Goal: Task Accomplishment & Management: Use online tool/utility

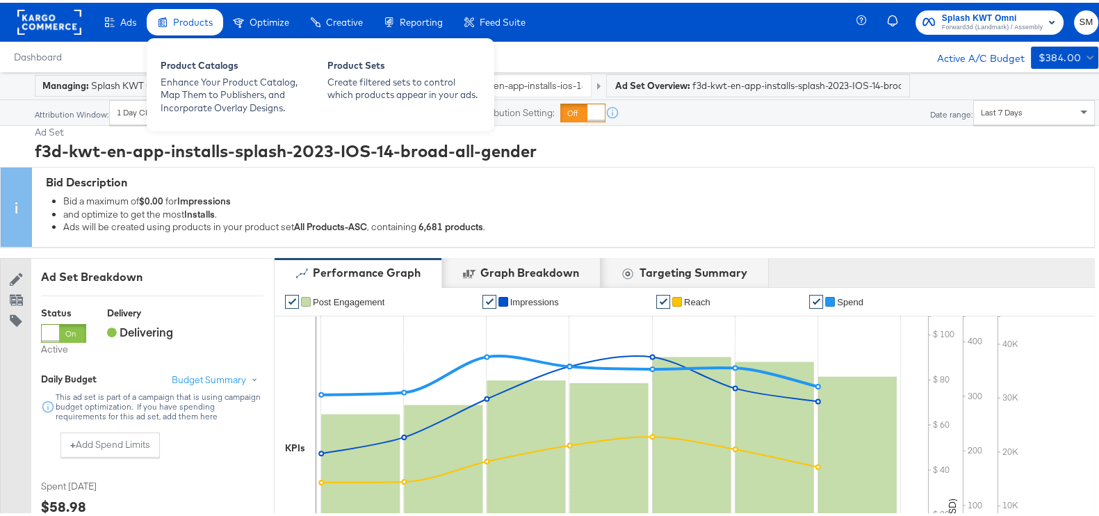
click at [191, 22] on span "Products" at bounding box center [193, 19] width 40 height 11
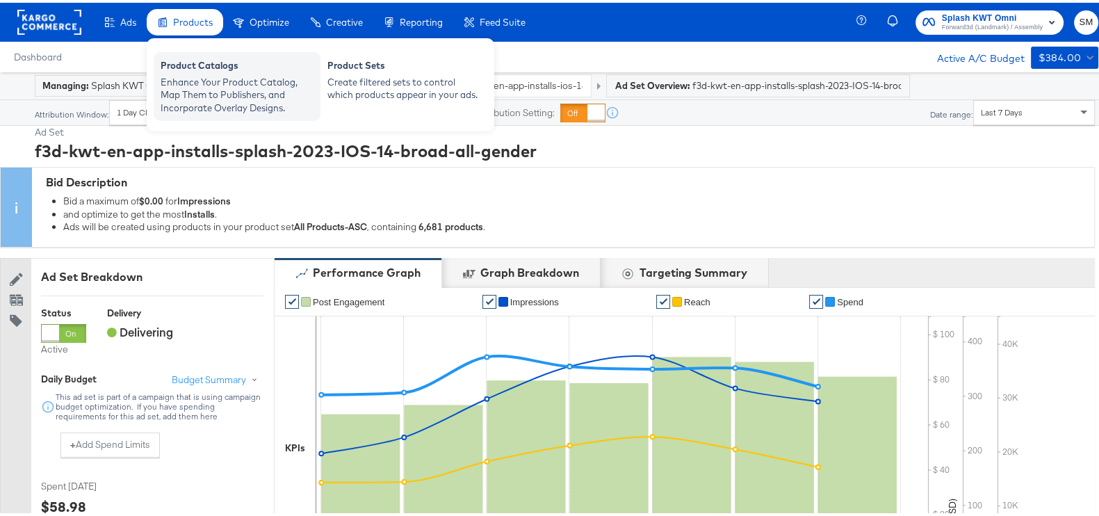
click at [256, 67] on div "Product Catalogs" at bounding box center [237, 64] width 153 height 17
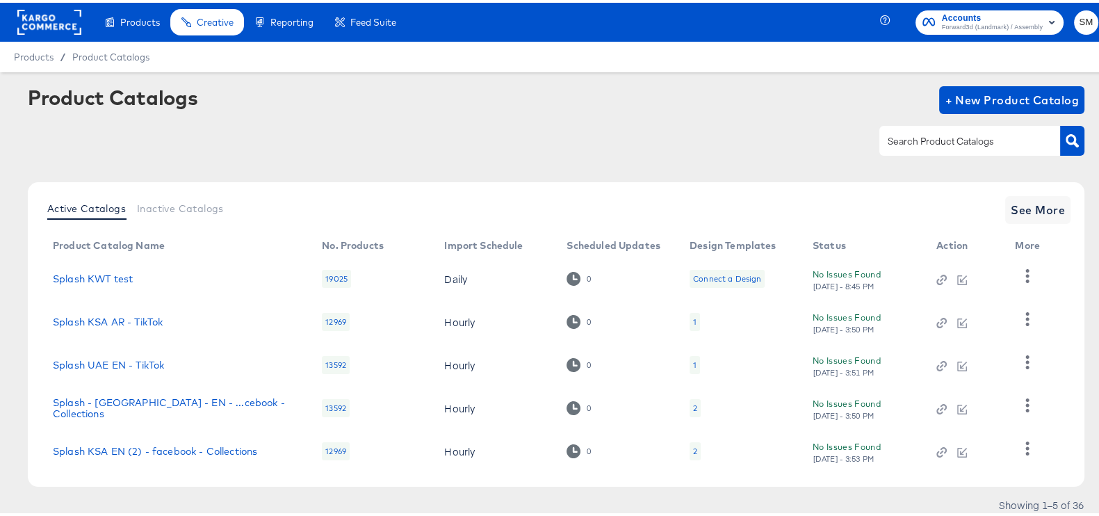
click at [927, 143] on input "text" at bounding box center [959, 139] width 148 height 16
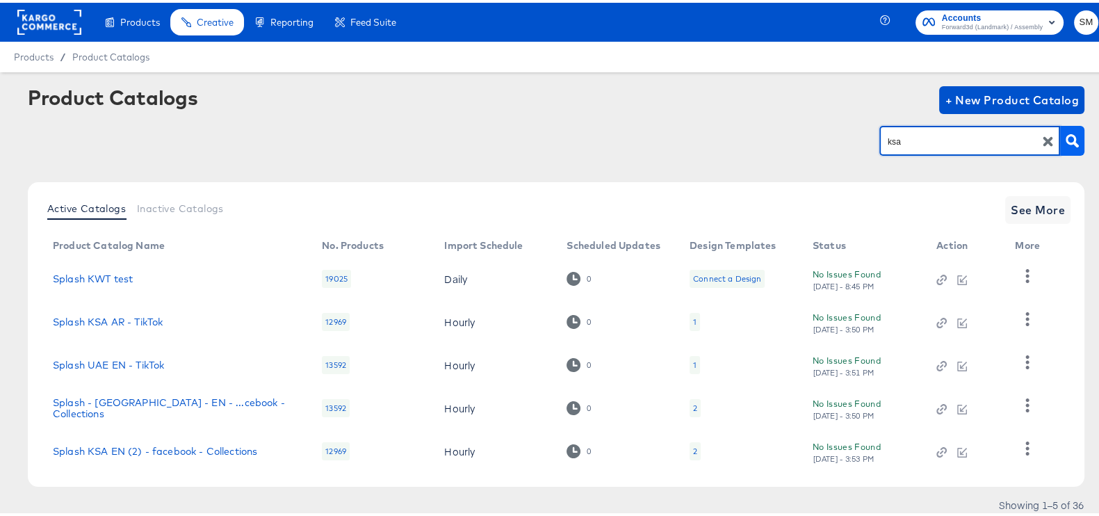
type input "ksa"
click at [1066, 139] on icon "button" at bounding box center [1072, 137] width 13 height 13
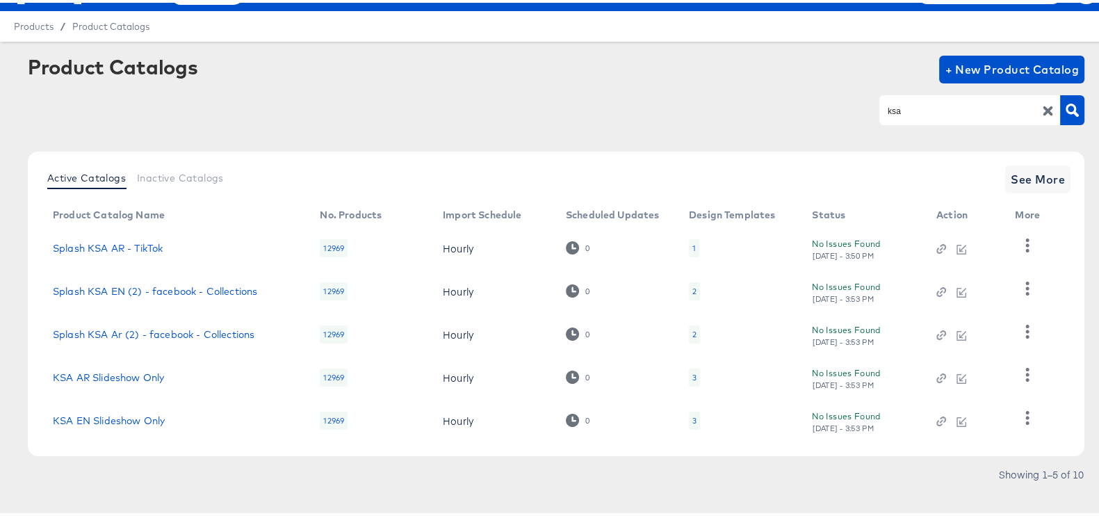
scroll to position [45, 0]
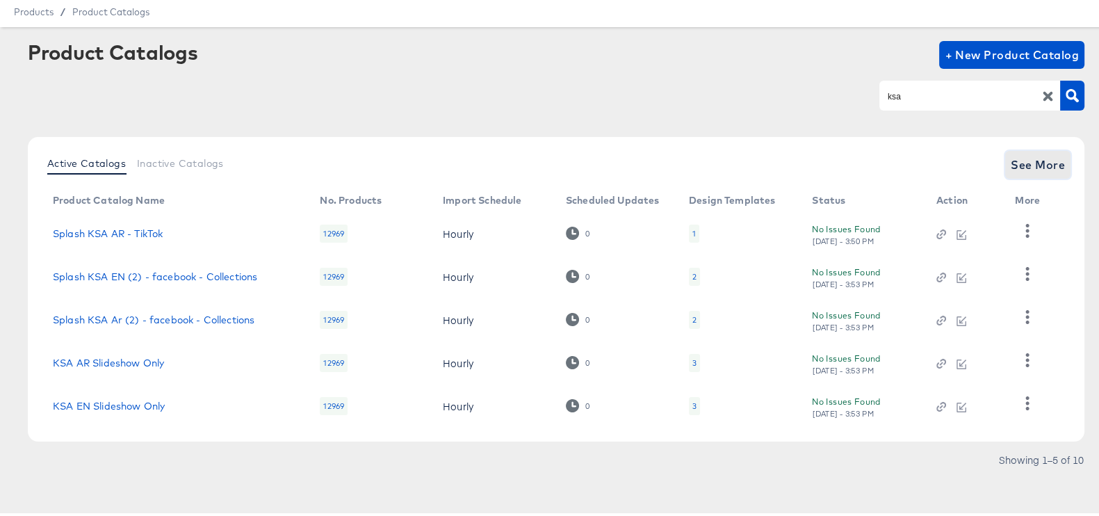
click at [1011, 166] on span "See More" at bounding box center [1038, 161] width 54 height 19
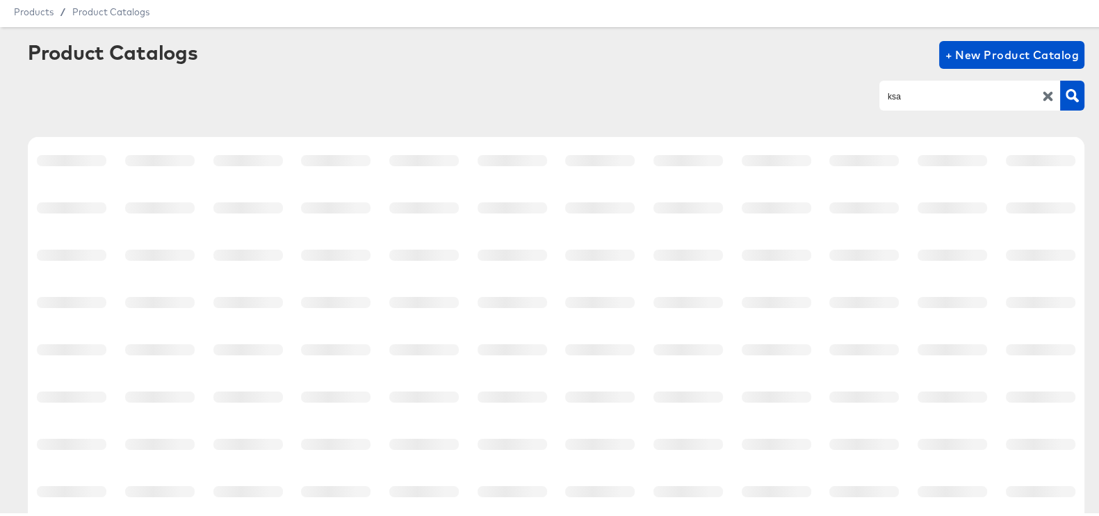
scroll to position [261, 0]
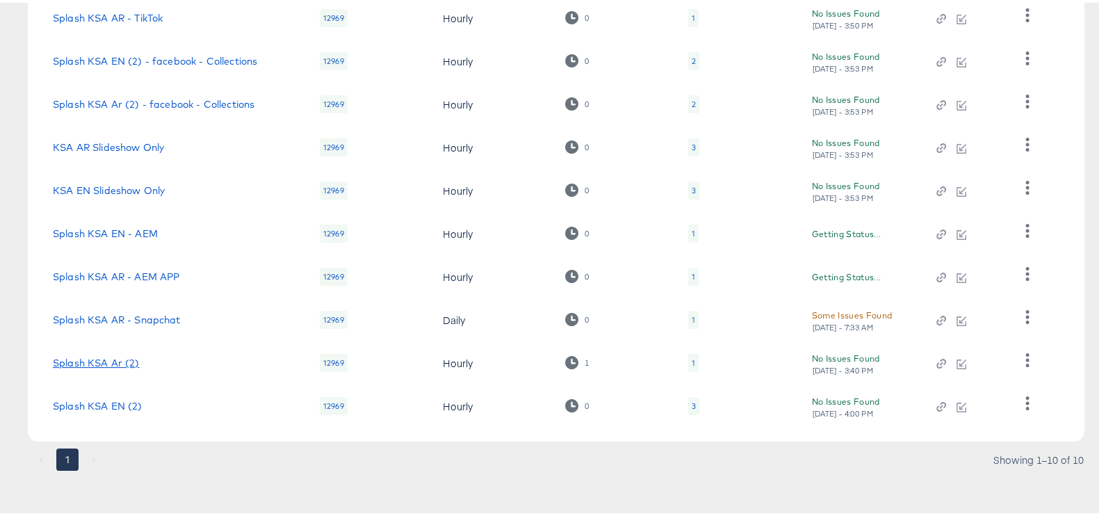
click at [121, 359] on link "Splash KSA Ar (2)" at bounding box center [96, 360] width 87 height 11
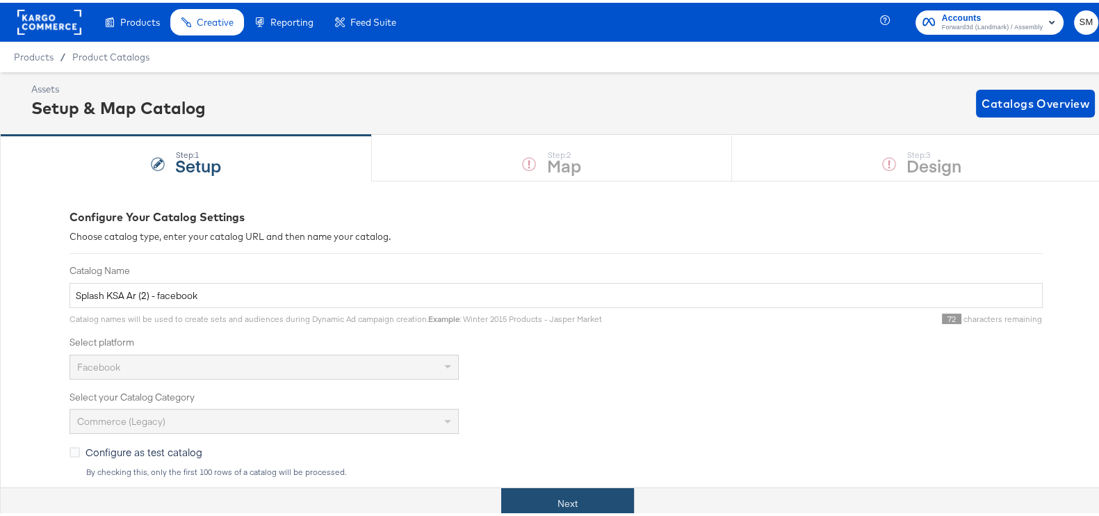
click at [601, 505] on button "Next" at bounding box center [567, 500] width 133 height 31
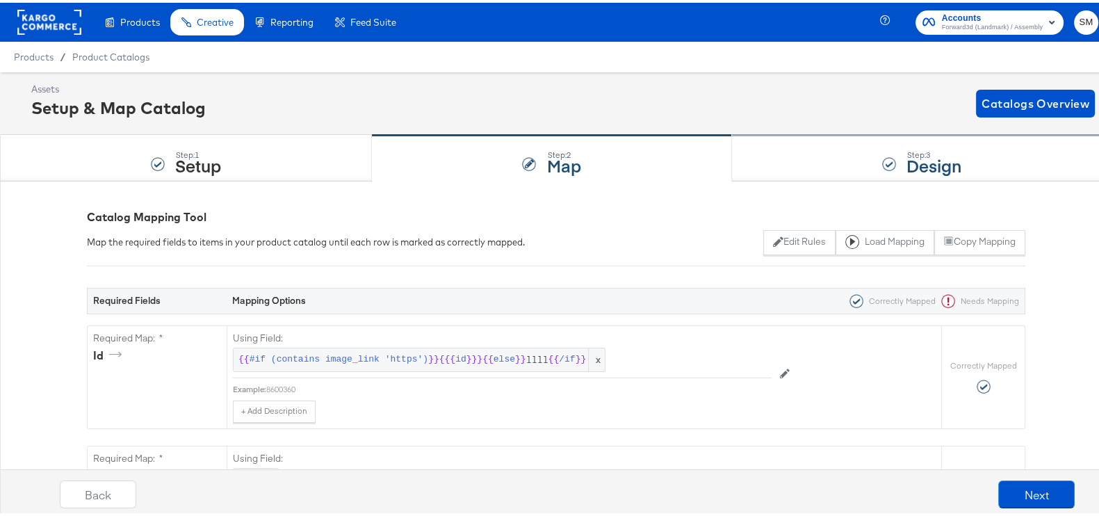
click at [885, 143] on div "Step: 3 Design" at bounding box center [922, 156] width 380 height 46
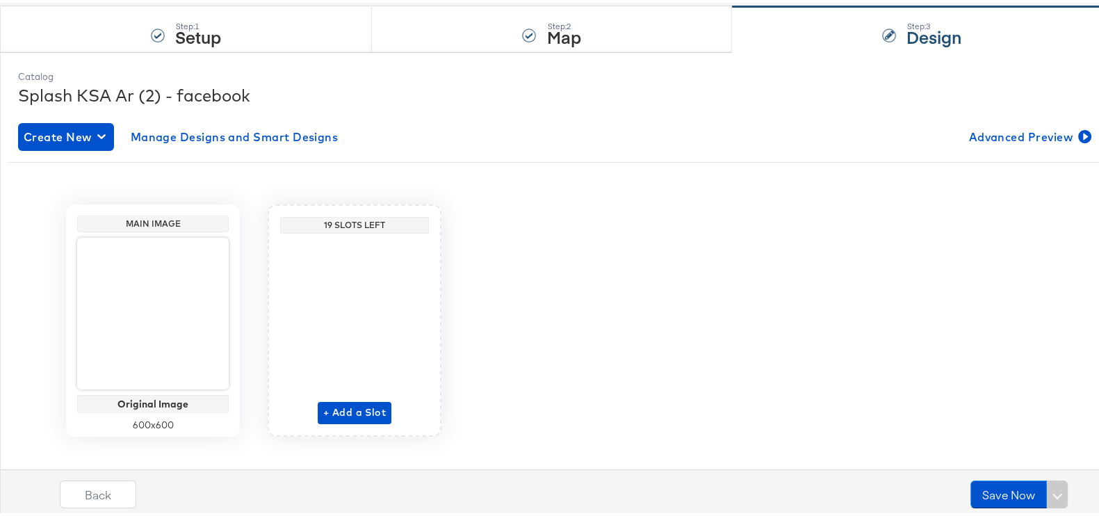
scroll to position [147, 0]
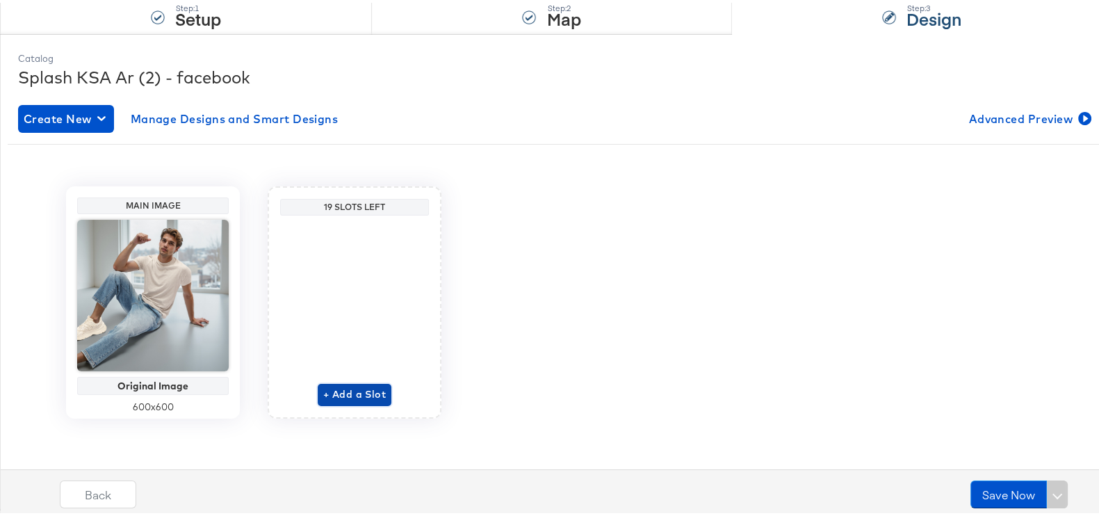
click at [336, 387] on span "+ Add a Slot" at bounding box center [354, 391] width 63 height 17
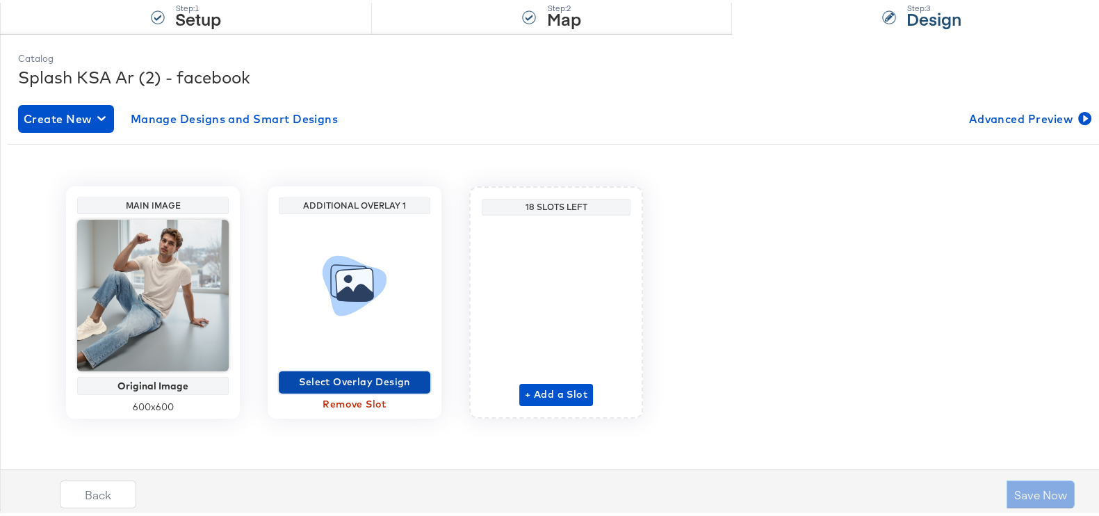
click at [348, 380] on span "Select Overlay Design" at bounding box center [354, 379] width 140 height 17
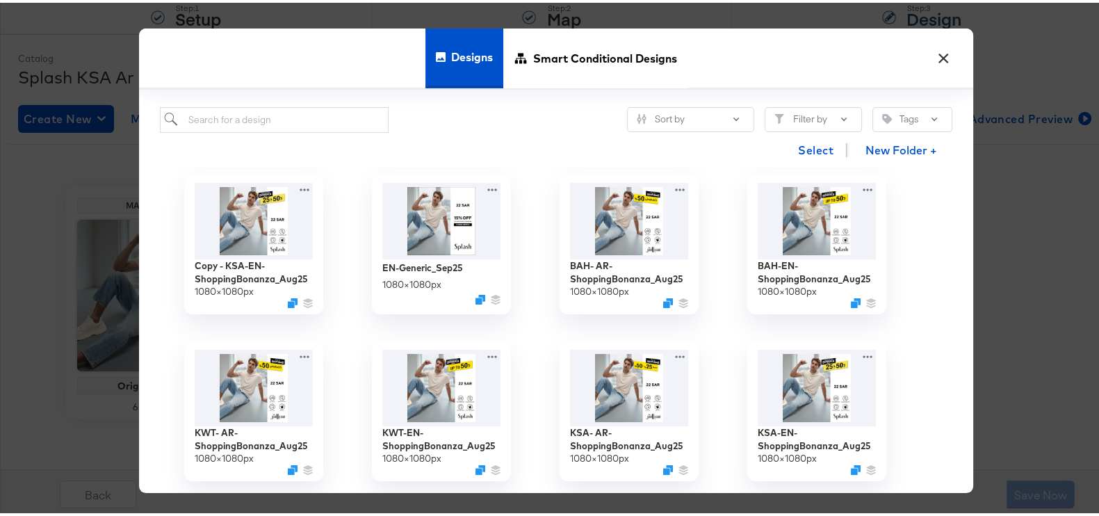
scroll to position [0, 0]
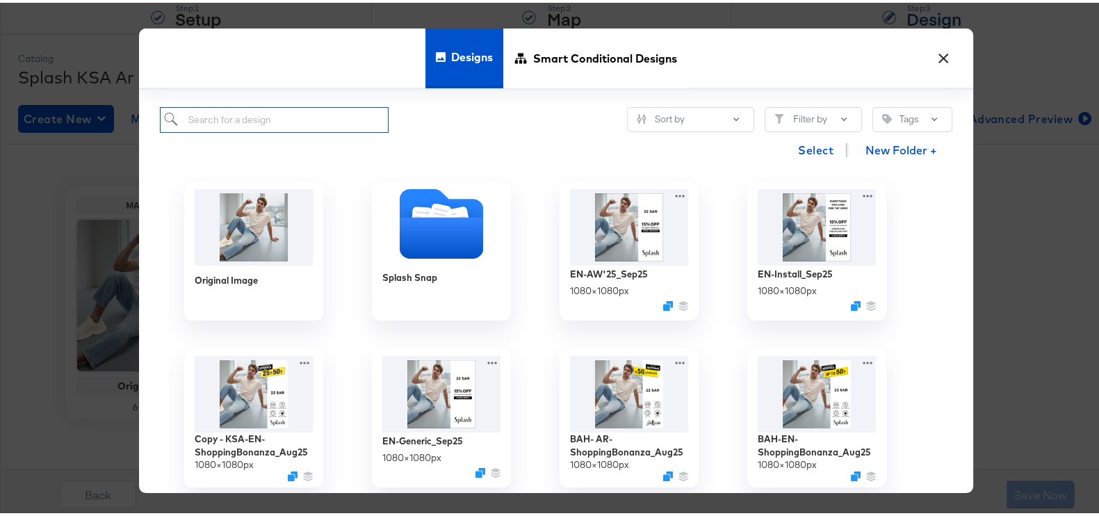
click at [298, 107] on input "search" at bounding box center [274, 117] width 229 height 26
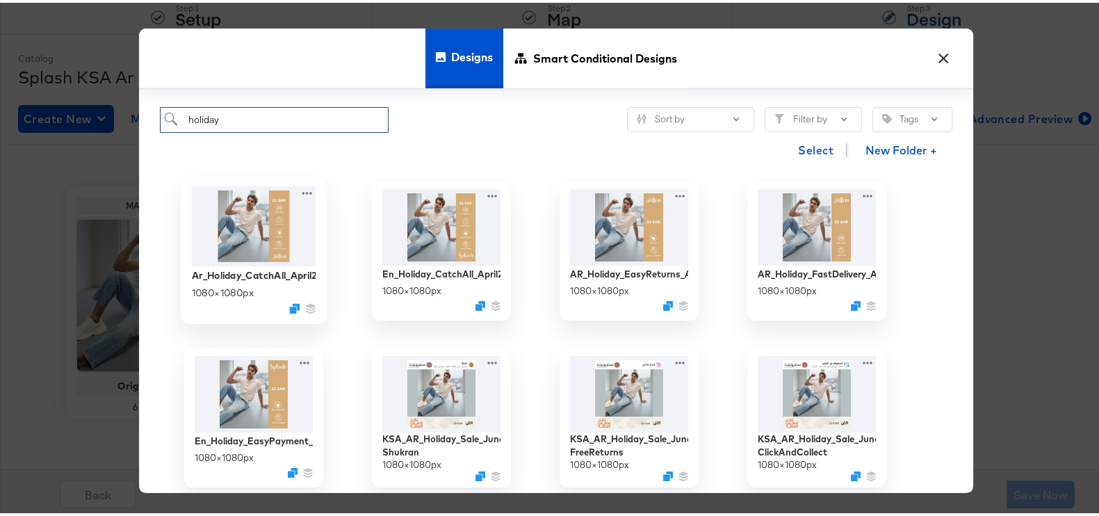
type input "holiday"
click at [270, 218] on img at bounding box center [254, 224] width 124 height 80
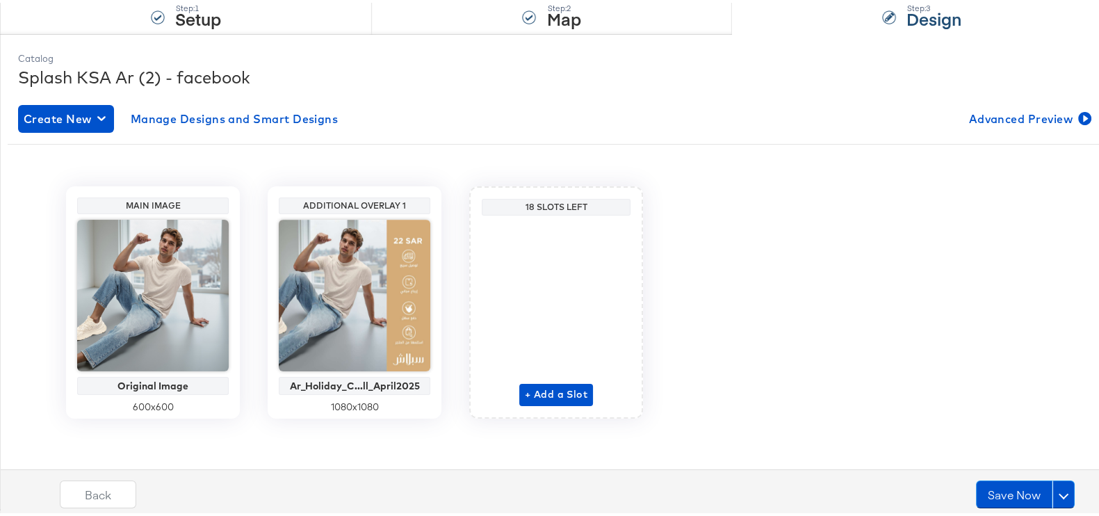
click at [981, 471] on div "Back Save Now" at bounding box center [567, 497] width 1126 height 52
click at [986, 490] on button "Save Now" at bounding box center [1014, 492] width 76 height 28
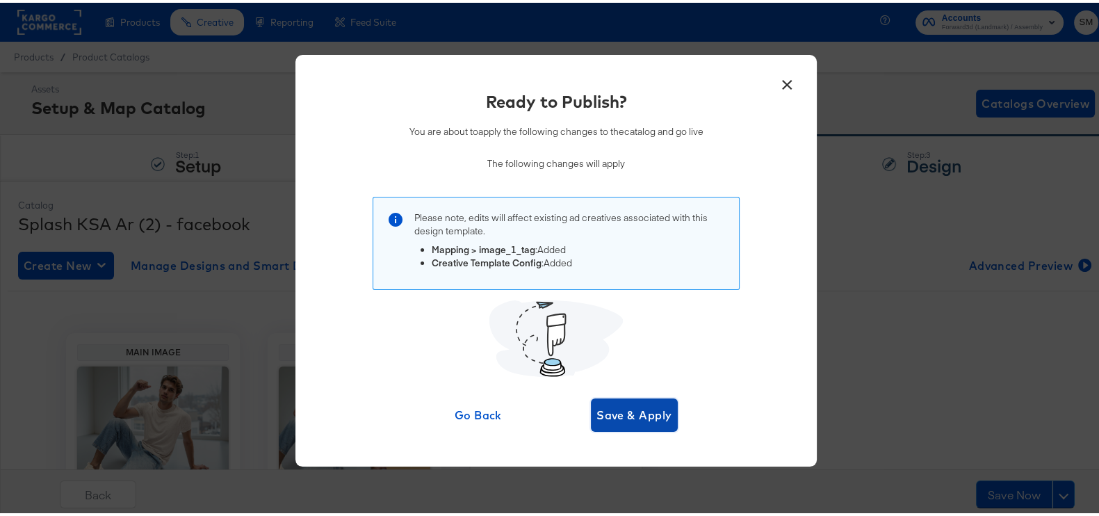
click at [598, 407] on span "Save & Apply" at bounding box center [634, 412] width 76 height 19
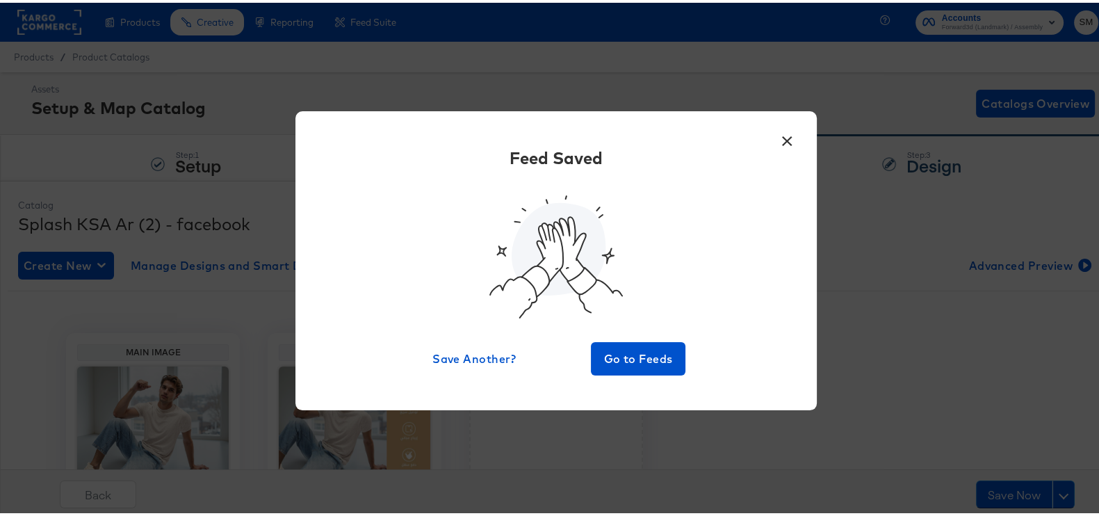
drag, startPoint x: 782, startPoint y: 130, endPoint x: 773, endPoint y: 141, distance: 14.3
click at [781, 130] on button "×" at bounding box center [786, 134] width 25 height 25
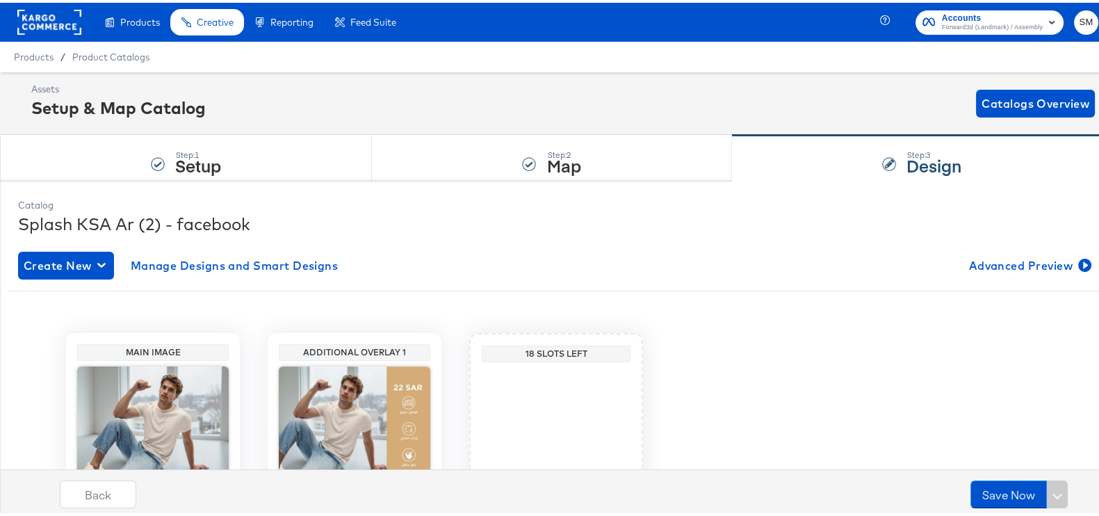
click at [998, 31] on button "Accounts Forward3d (Landmark) / Assembly" at bounding box center [990, 20] width 148 height 24
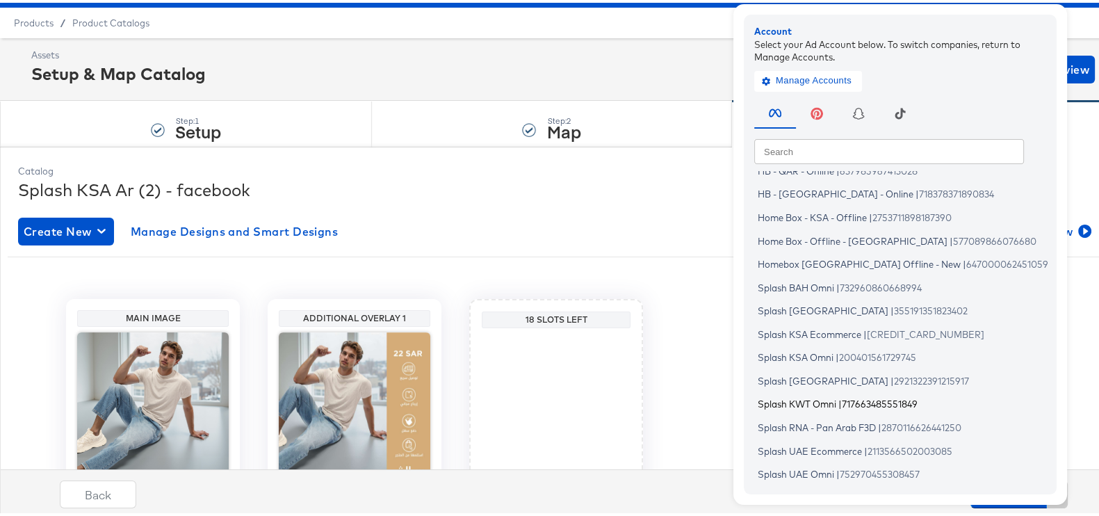
scroll to position [86, 0]
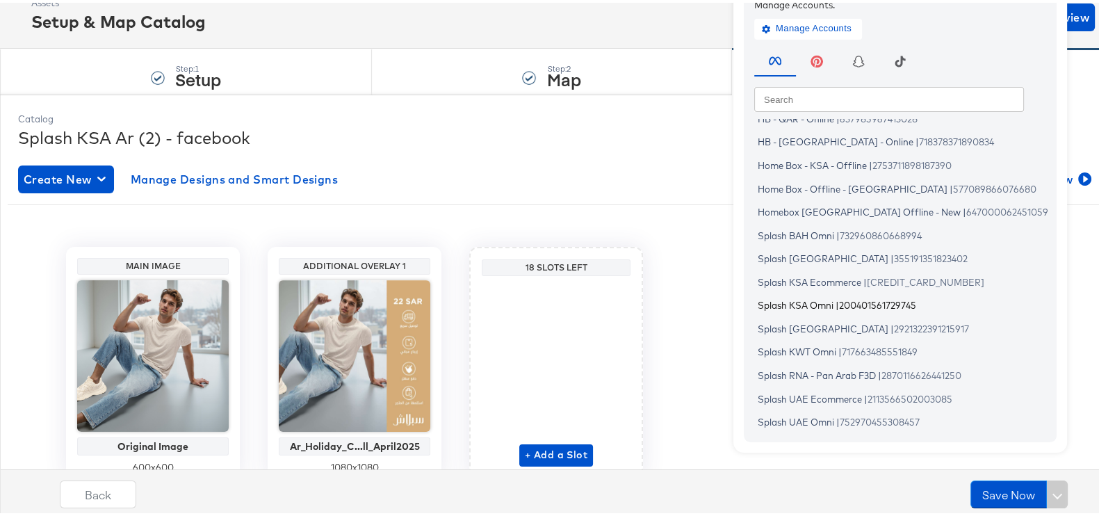
click at [803, 304] on span "Splash KSA Omni" at bounding box center [796, 302] width 76 height 11
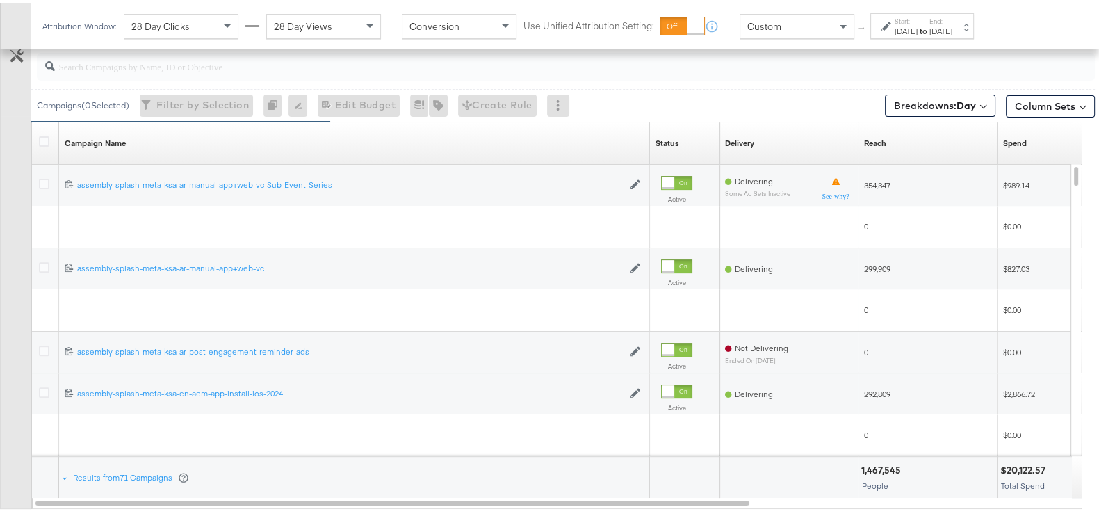
scroll to position [618, 0]
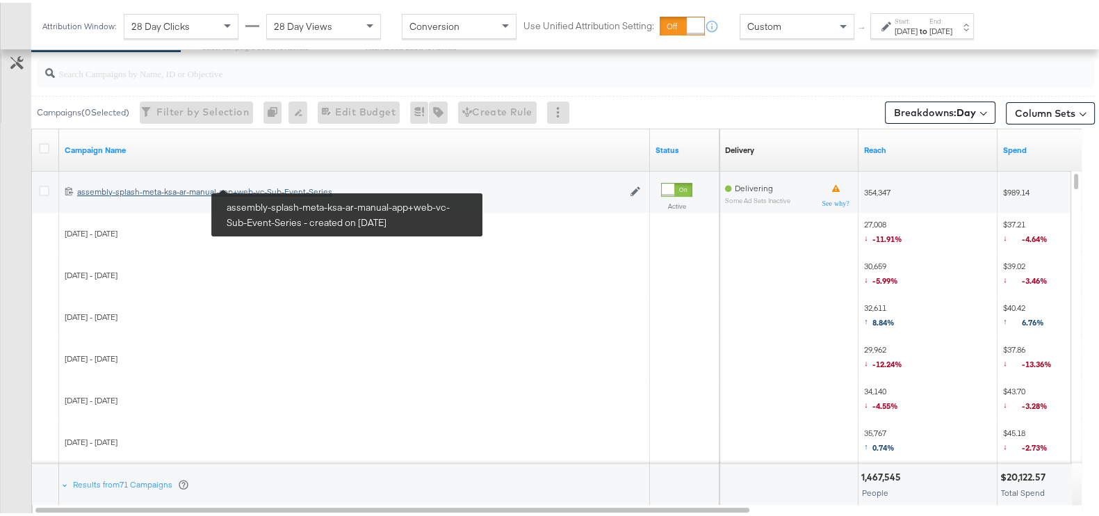
click at [263, 184] on div "assembly-splash-meta-ksa-ar-manual-app+web-vc-Sub-Event-Series assembly-splash-…" at bounding box center [350, 189] width 546 height 11
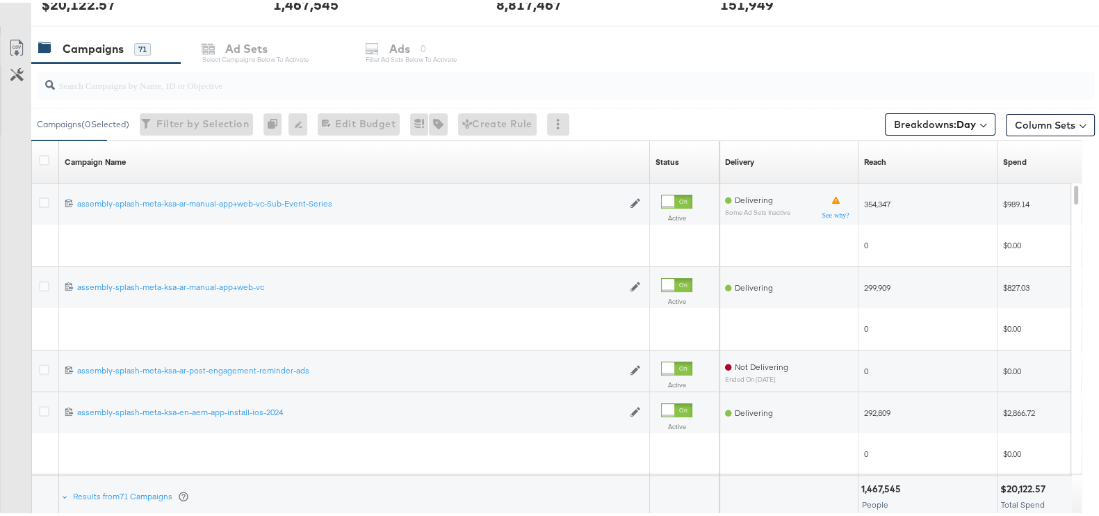
scroll to position [608, 0]
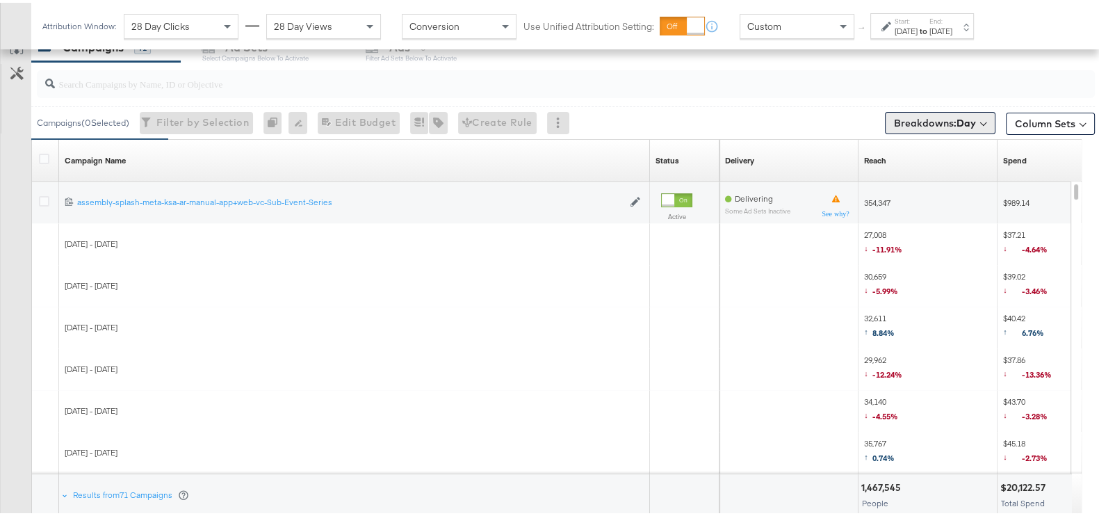
click at [925, 113] on span "Breakdowns: Day" at bounding box center [935, 120] width 82 height 14
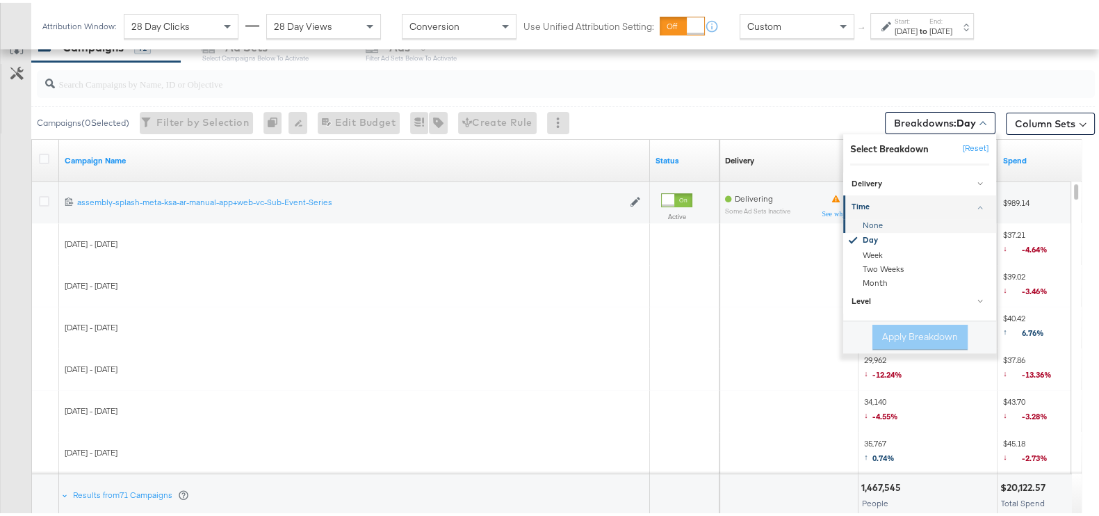
click at [891, 221] on div "None" at bounding box center [920, 223] width 151 height 14
click at [900, 338] on button "Apply Breakdown" at bounding box center [919, 334] width 95 height 25
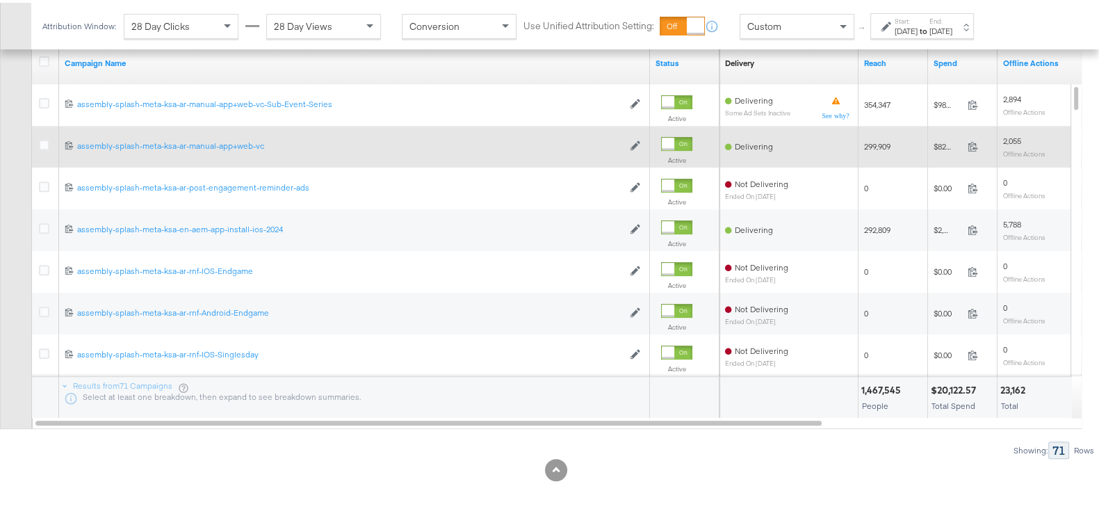
scroll to position [531, 0]
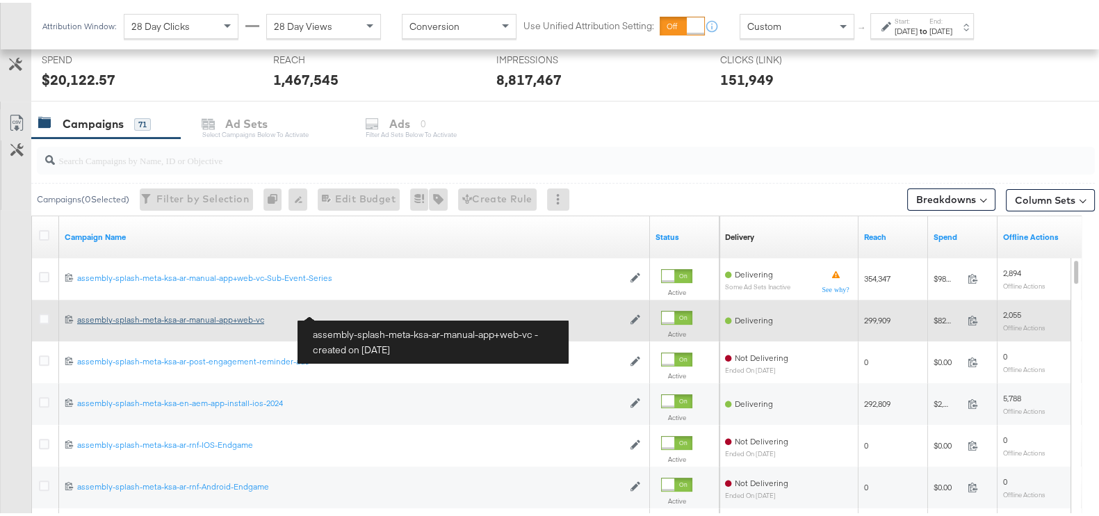
click at [221, 314] on div "assembly-splash-meta-ksa-ar-manual-app+web-vc assembly-splash-meta-ksa-ar-manua…" at bounding box center [350, 316] width 546 height 11
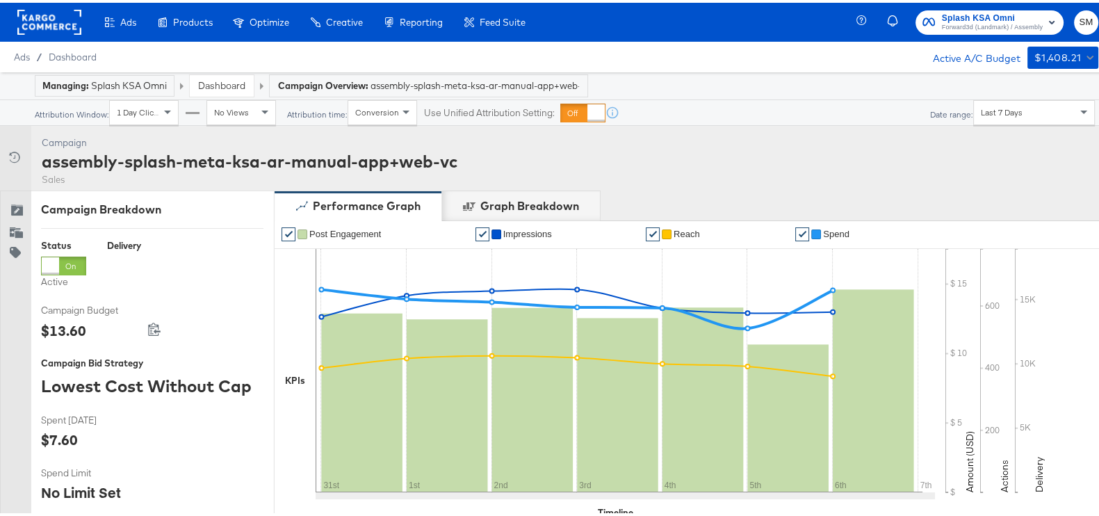
scroll to position [535, 0]
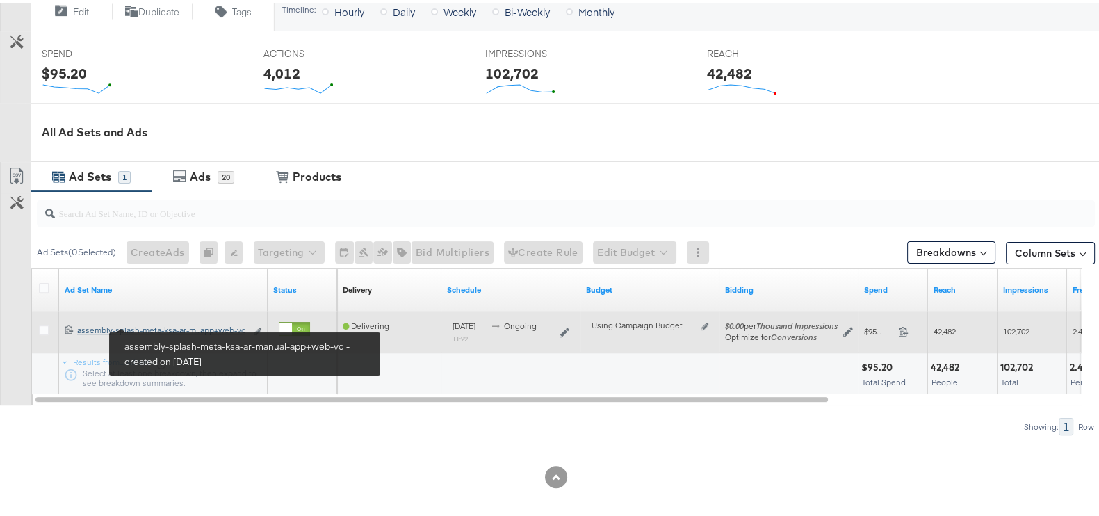
click at [221, 325] on div "assembly-splash-meta-ksa-ar-manual-app+web-vc assembly-splash-meta-ksa-ar-m...a…" at bounding box center [161, 327] width 169 height 11
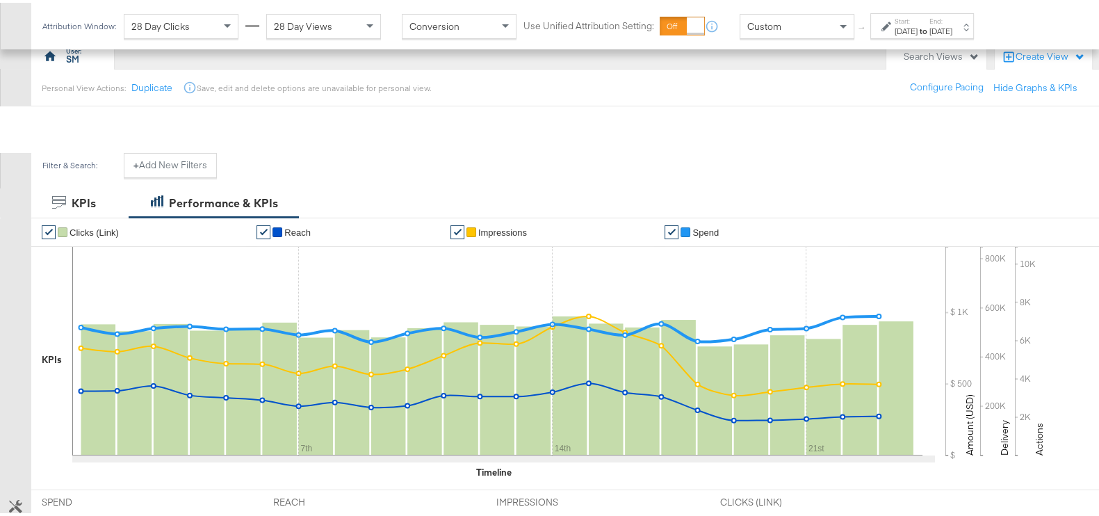
scroll to position [608, 0]
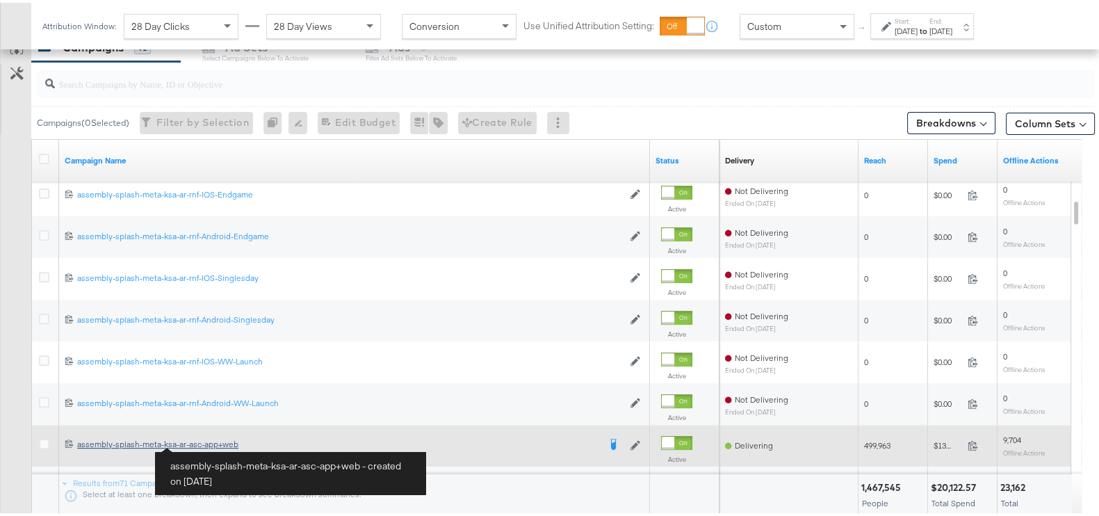
click at [206, 442] on div "assembly-splash-meta-ksa-ar-asc-app+web assembly-splash-meta-ksa-ar-asc-app+web" at bounding box center [337, 441] width 521 height 11
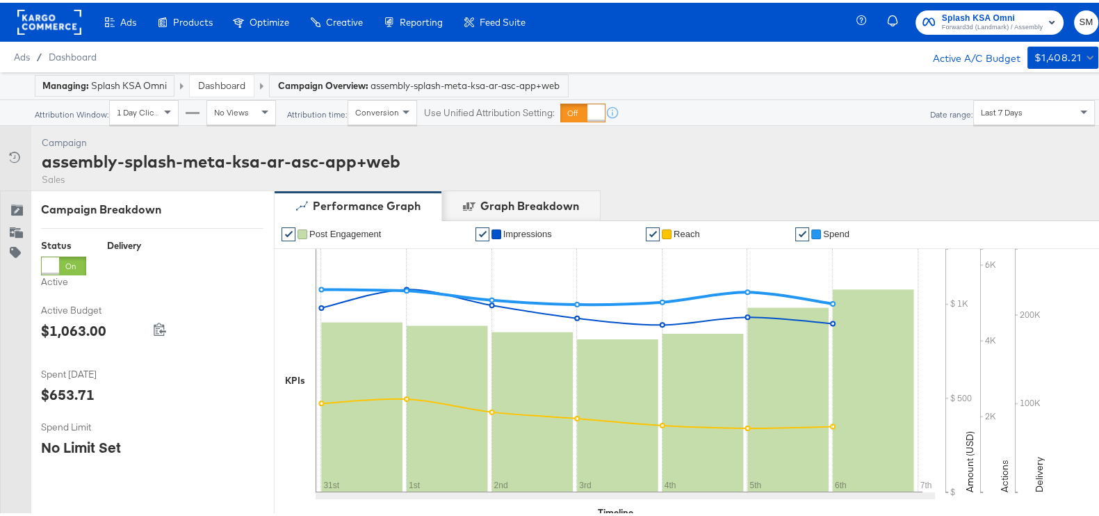
scroll to position [534, 0]
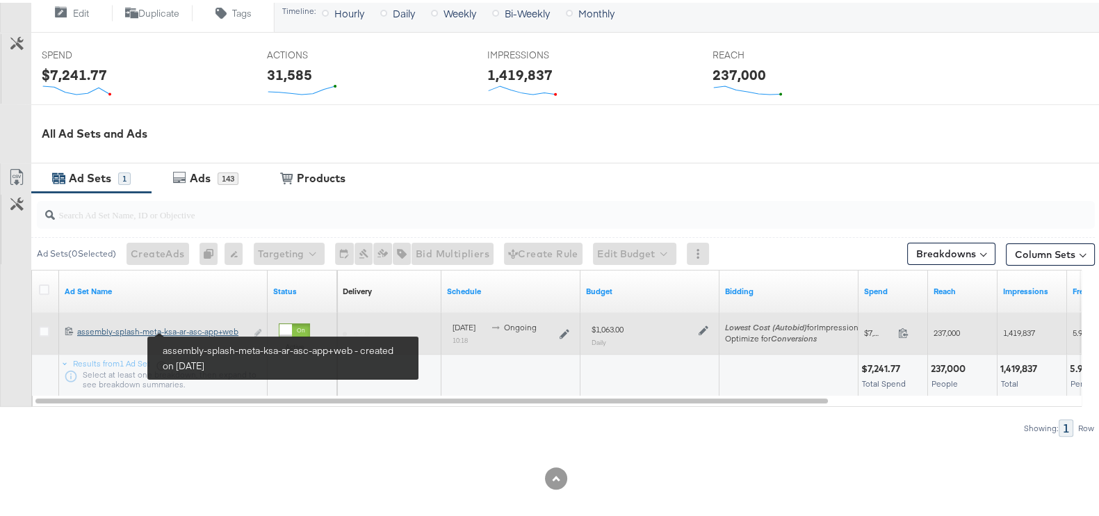
click at [200, 328] on div "assembly-splash-meta-ksa-ar-asc-app+web assembly-splash-meta-ksa-ar-asc-app+web" at bounding box center [161, 328] width 169 height 11
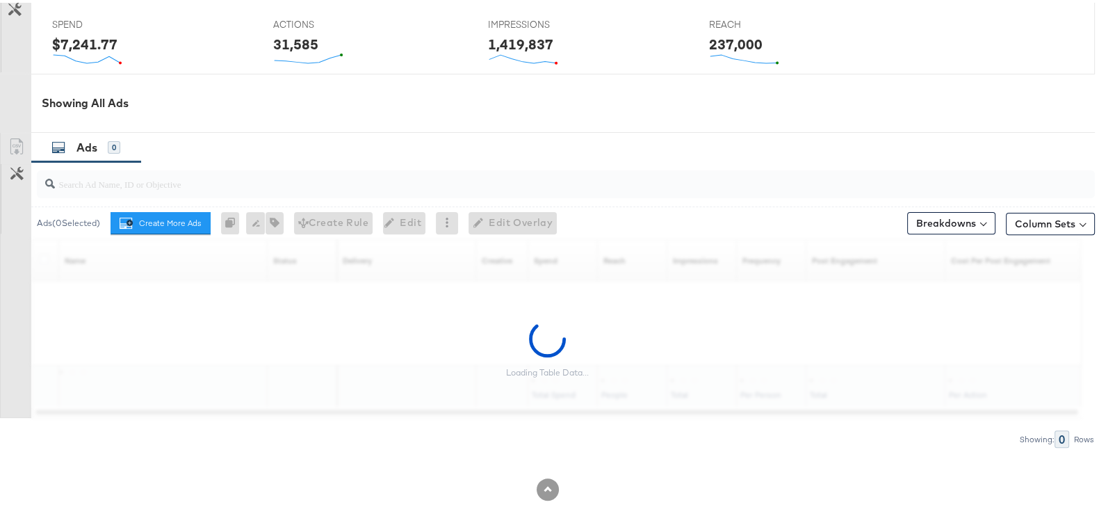
scroll to position [616, 0]
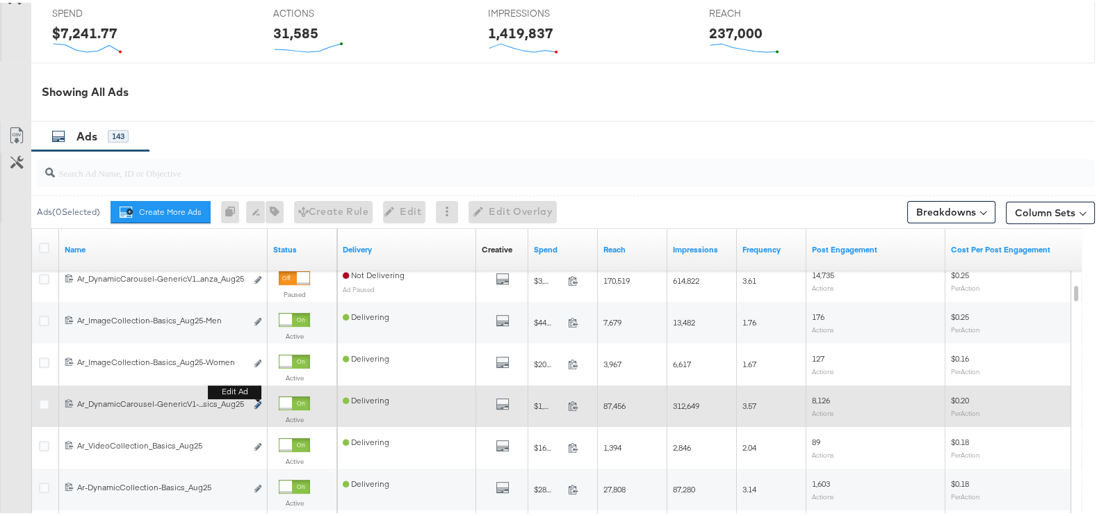
click at [256, 403] on icon "link" at bounding box center [257, 402] width 7 height 8
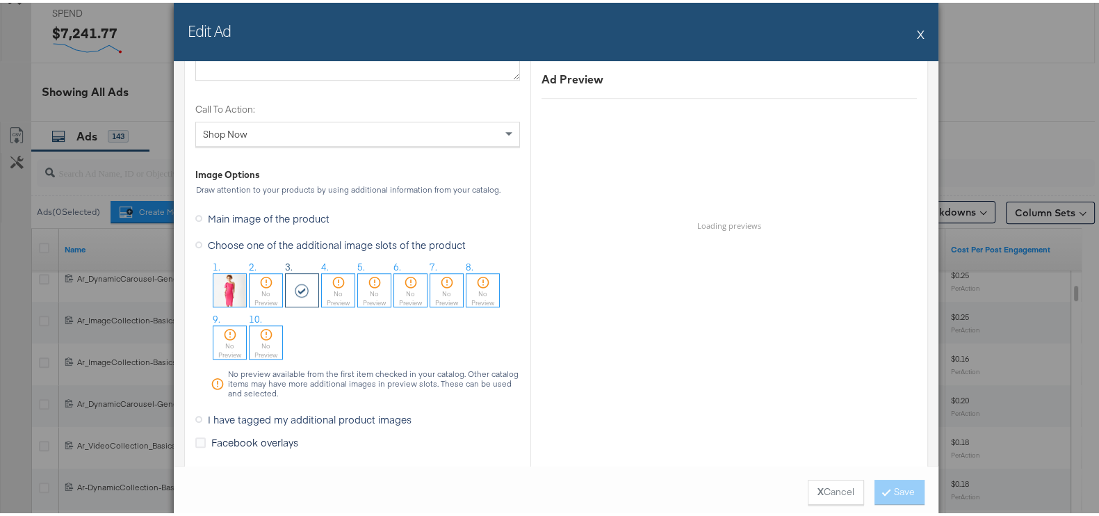
scroll to position [1303, 0]
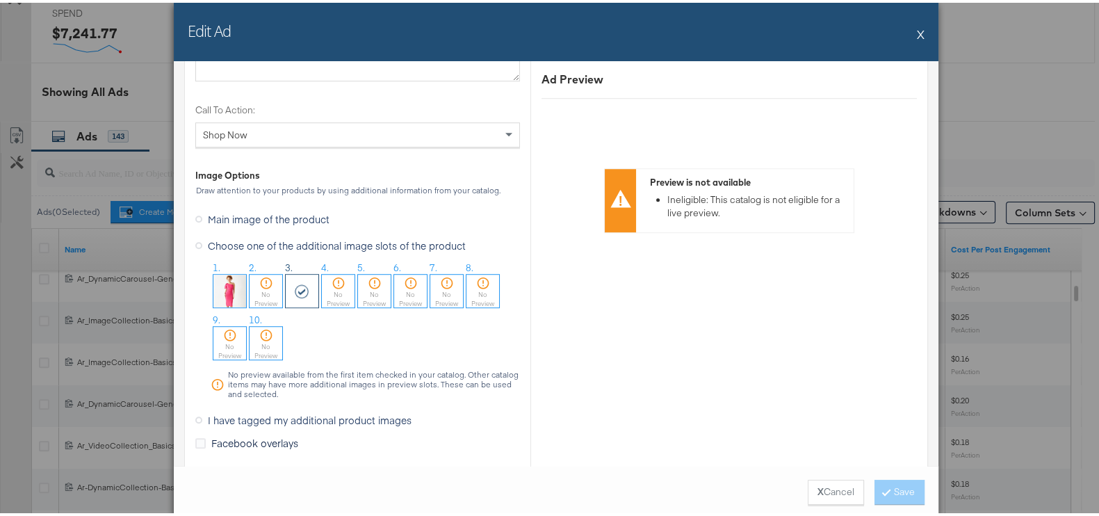
click at [268, 282] on div at bounding box center [266, 280] width 33 height 14
click at [286, 278] on div at bounding box center [302, 280] width 33 height 14
click at [250, 276] on div at bounding box center [266, 280] width 33 height 14
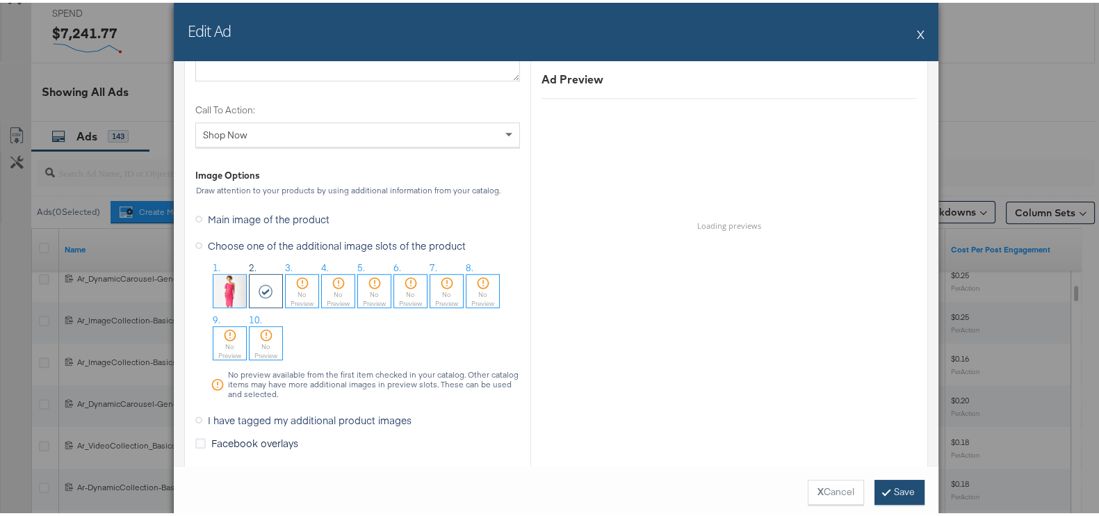
click at [883, 487] on button "Save" at bounding box center [900, 489] width 50 height 25
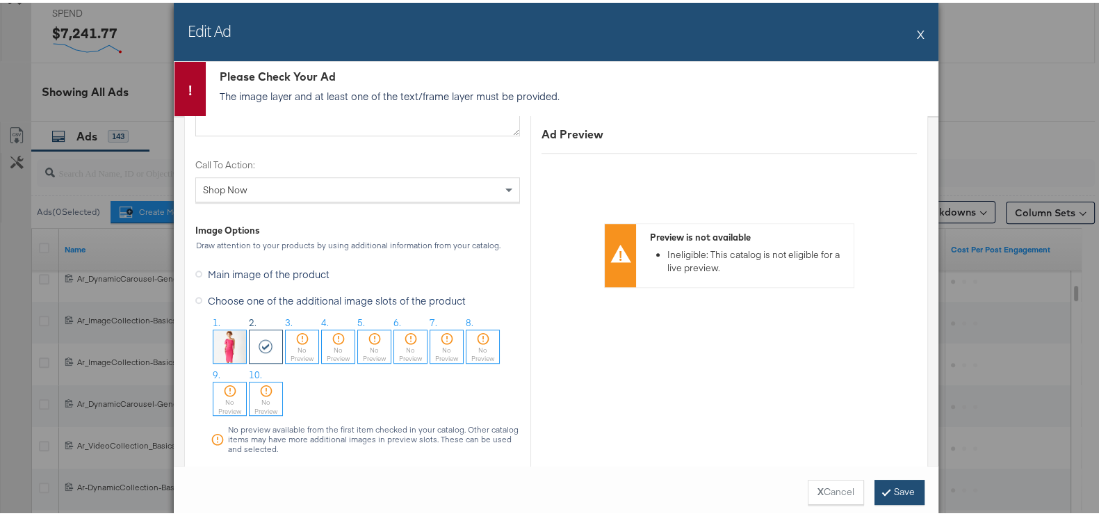
click at [883, 487] on button "Save" at bounding box center [900, 489] width 50 height 25
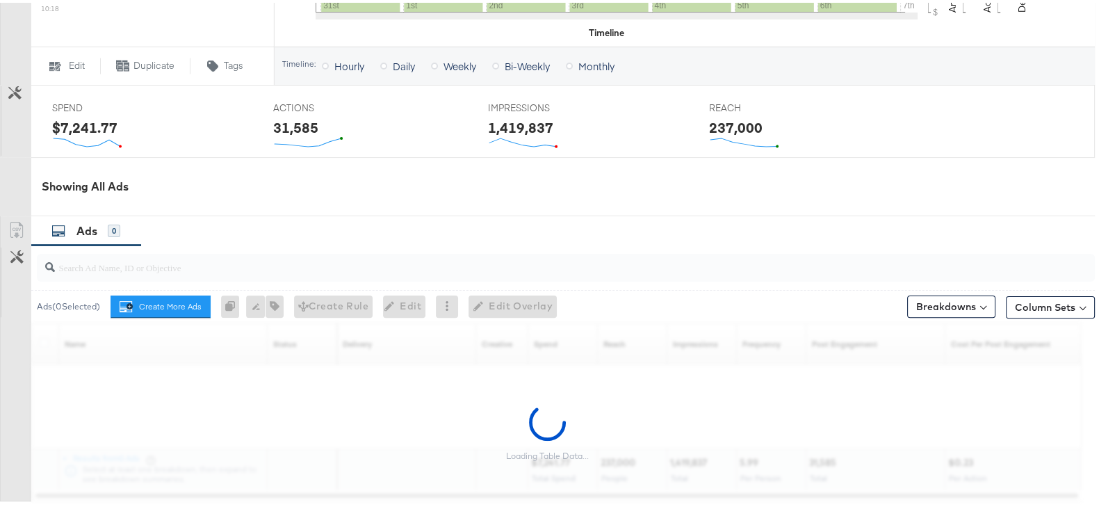
scroll to position [617, 0]
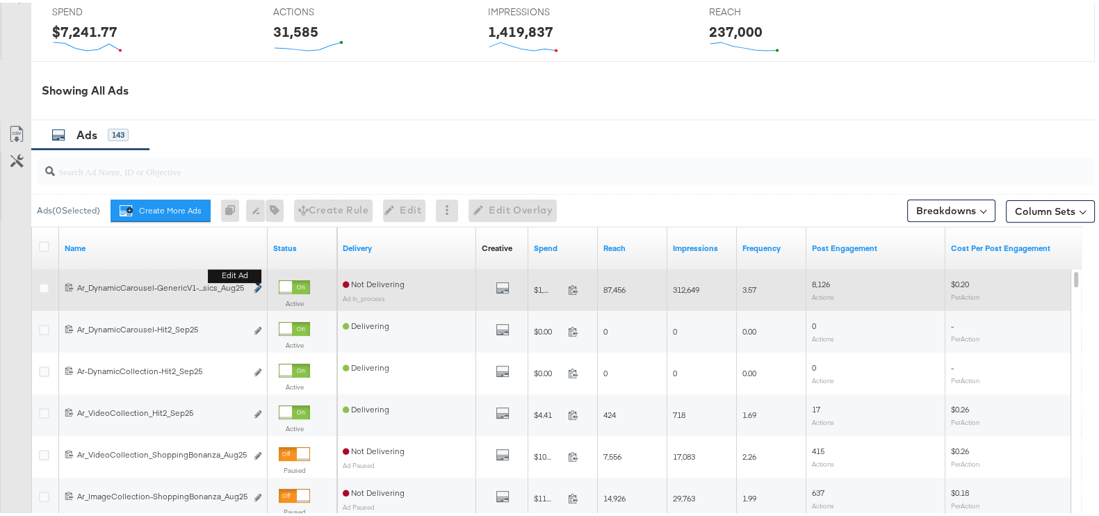
click at [261, 282] on icon "link" at bounding box center [257, 286] width 7 height 8
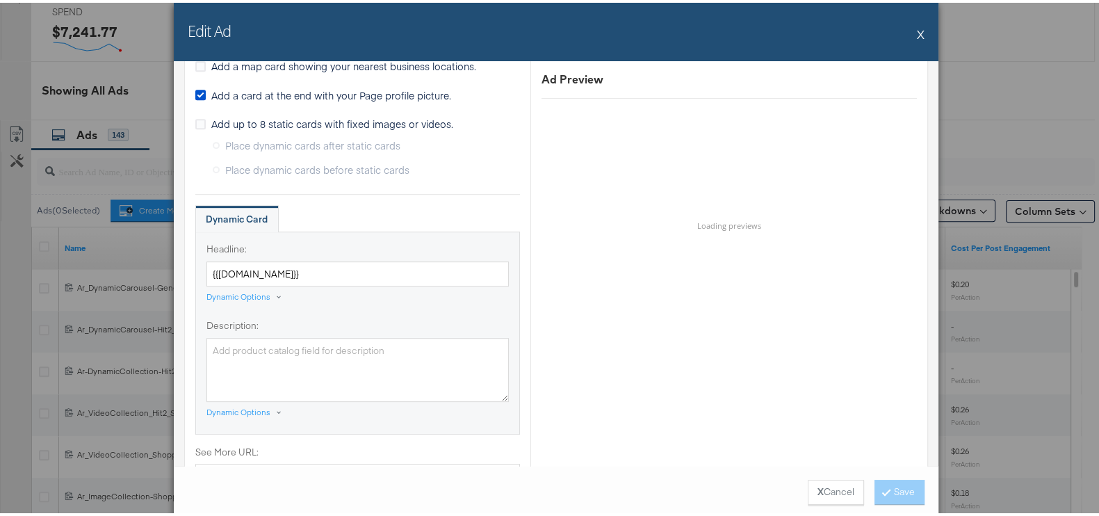
scroll to position [1216, 0]
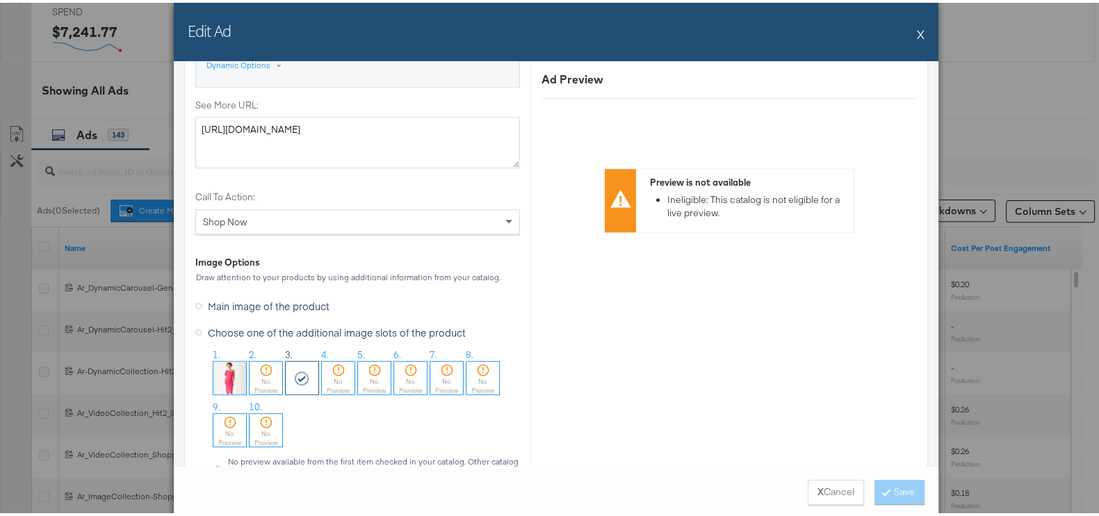
click at [265, 364] on icon at bounding box center [266, 367] width 14 height 14
click at [885, 490] on button "Save" at bounding box center [900, 489] width 50 height 25
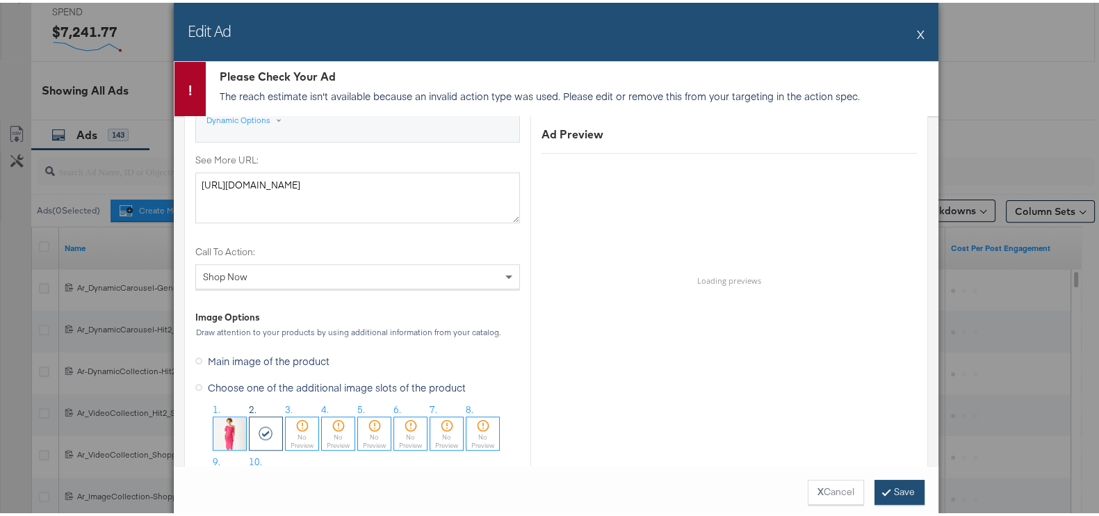
click at [885, 490] on button "Save" at bounding box center [900, 489] width 50 height 25
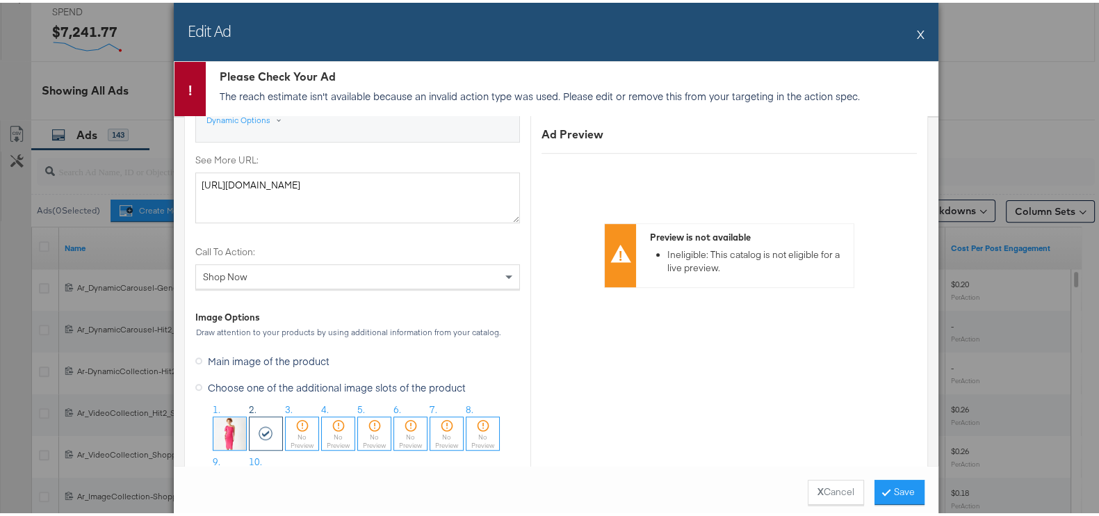
click at [884, 487] on button "Save" at bounding box center [900, 489] width 50 height 25
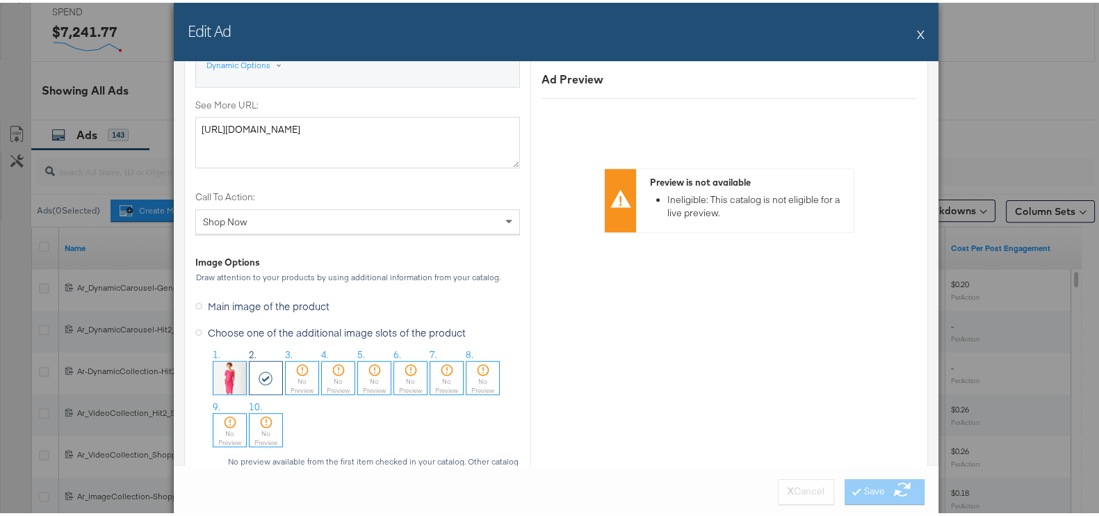
click at [881, 487] on div "X Cancel Save" at bounding box center [556, 489] width 765 height 54
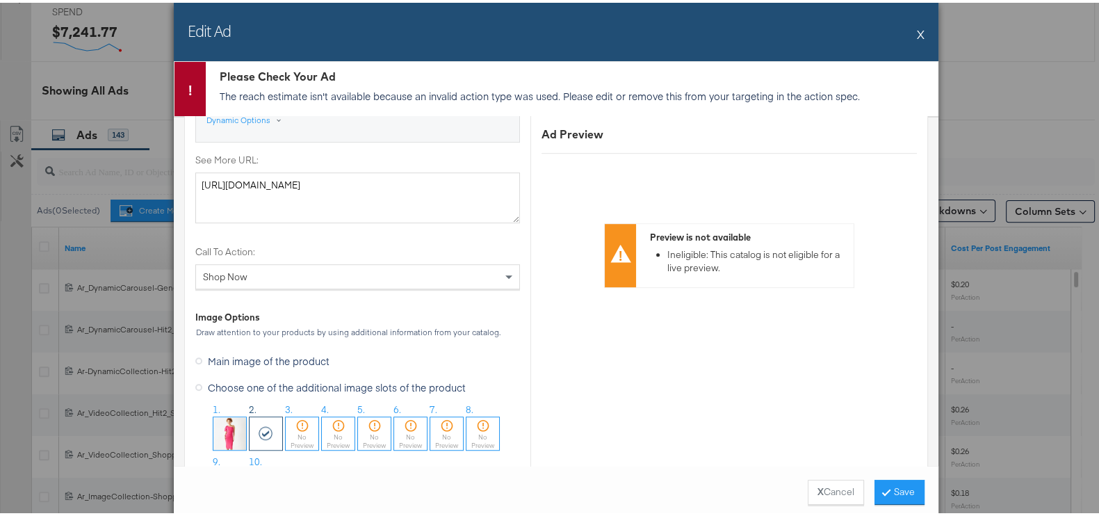
click at [884, 487] on icon at bounding box center [886, 489] width 4 height 8
click at [259, 439] on div at bounding box center [266, 430] width 33 height 33
click at [884, 491] on icon at bounding box center [886, 489] width 4 height 8
click at [917, 36] on button "X" at bounding box center [921, 31] width 8 height 28
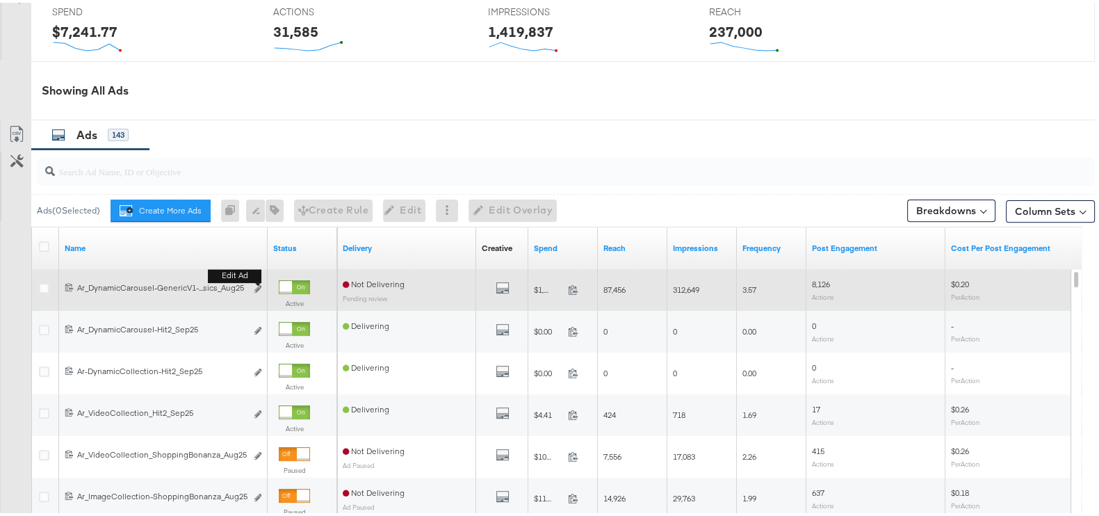
click at [257, 289] on button "Edit ad" at bounding box center [258, 286] width 8 height 15
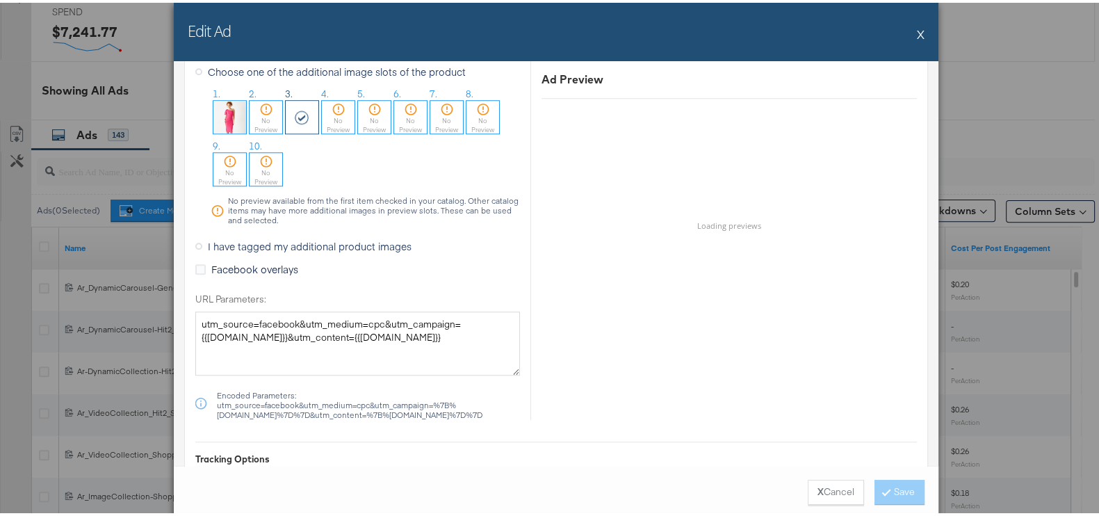
scroll to position [1477, 0]
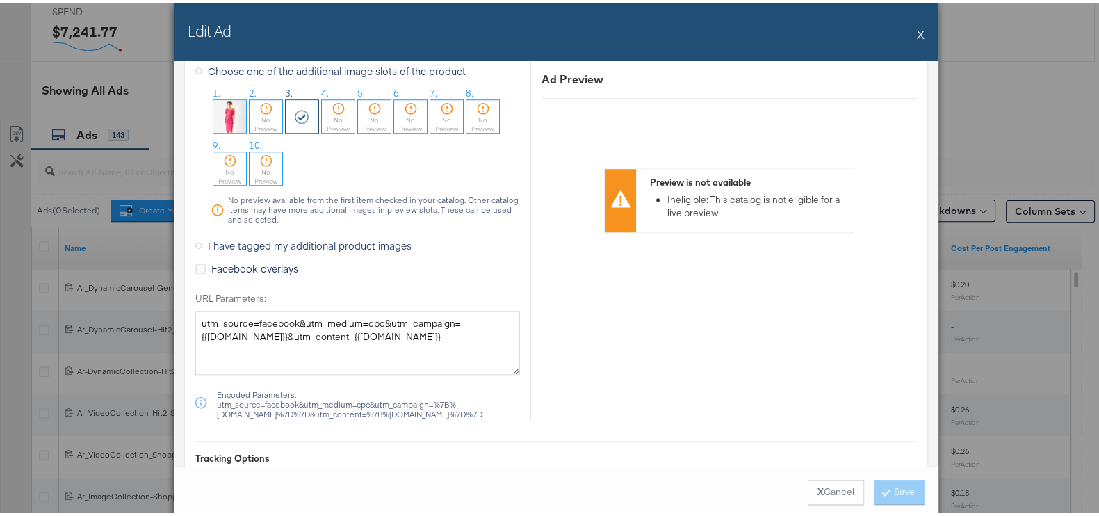
click at [271, 117] on div "No Preview" at bounding box center [266, 122] width 33 height 18
click at [910, 488] on button "Save" at bounding box center [900, 489] width 50 height 25
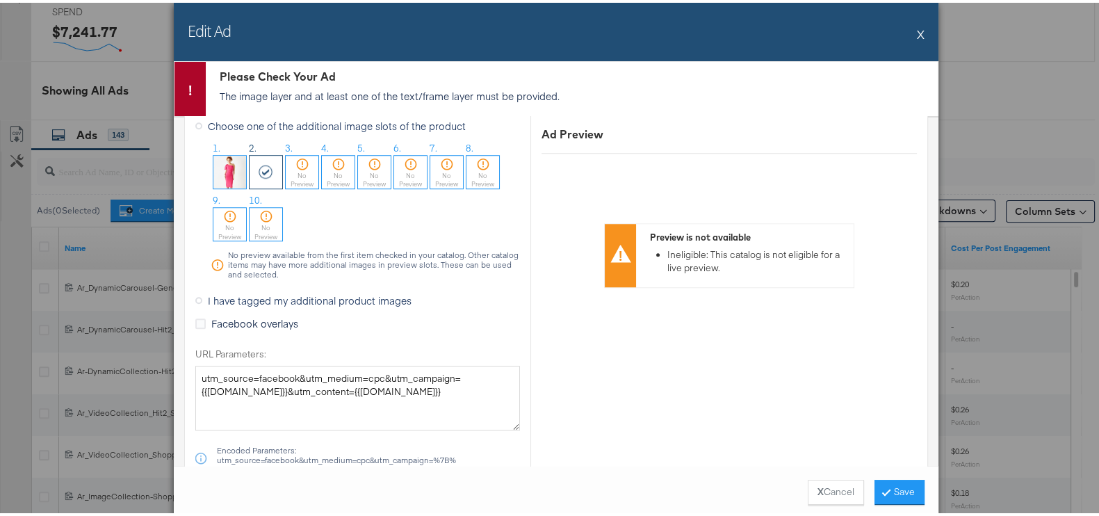
click at [909, 488] on button "Save" at bounding box center [900, 489] width 50 height 25
click at [918, 40] on div "Edit Ad X" at bounding box center [556, 29] width 765 height 58
click at [910, 29] on div "Edit Ad X" at bounding box center [556, 29] width 765 height 58
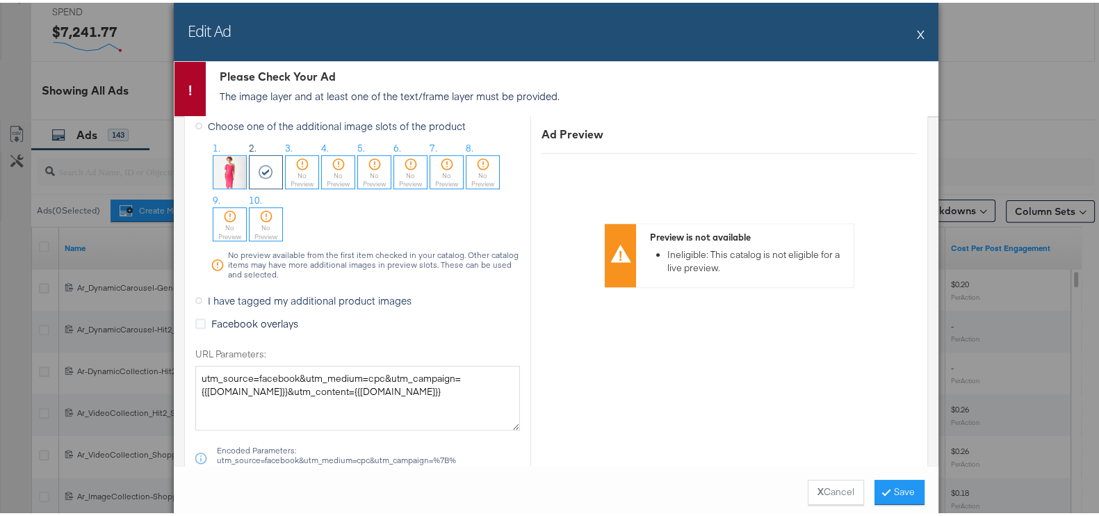
click at [909, 36] on div "Edit Ad X" at bounding box center [556, 29] width 765 height 58
click at [917, 33] on button "X" at bounding box center [921, 31] width 8 height 28
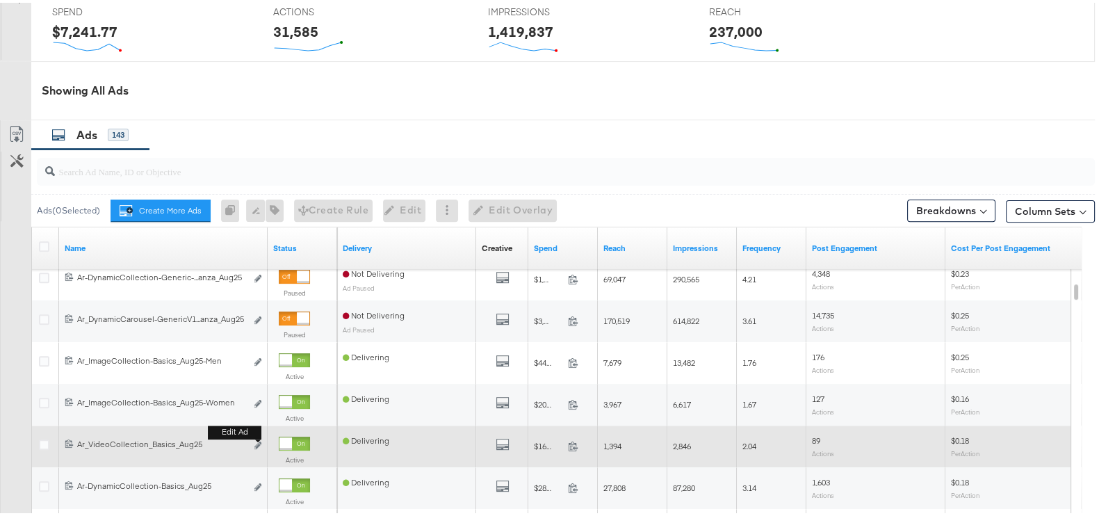
click at [255, 434] on b "Edit ad" at bounding box center [235, 429] width 54 height 15
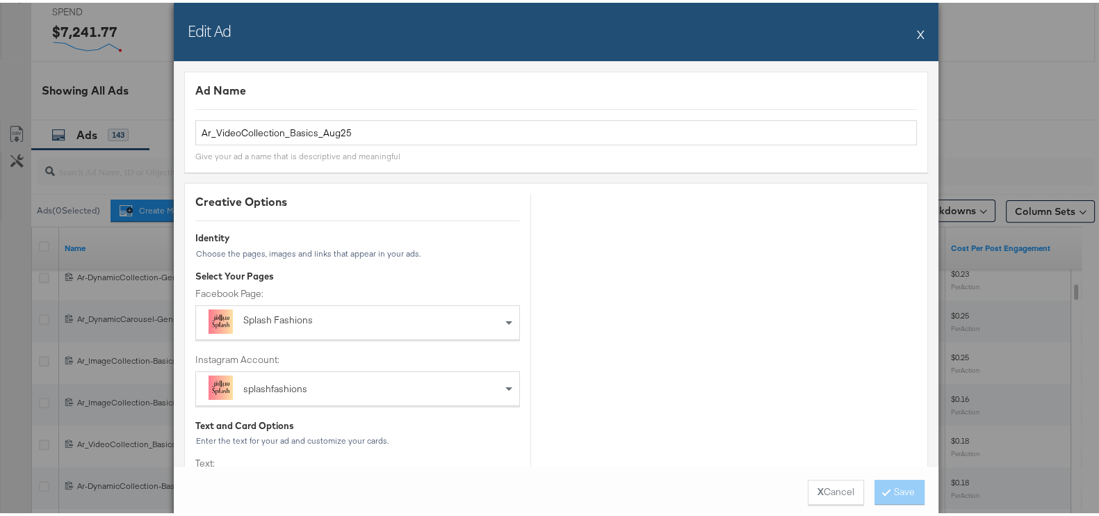
click at [917, 32] on button "X" at bounding box center [921, 31] width 8 height 28
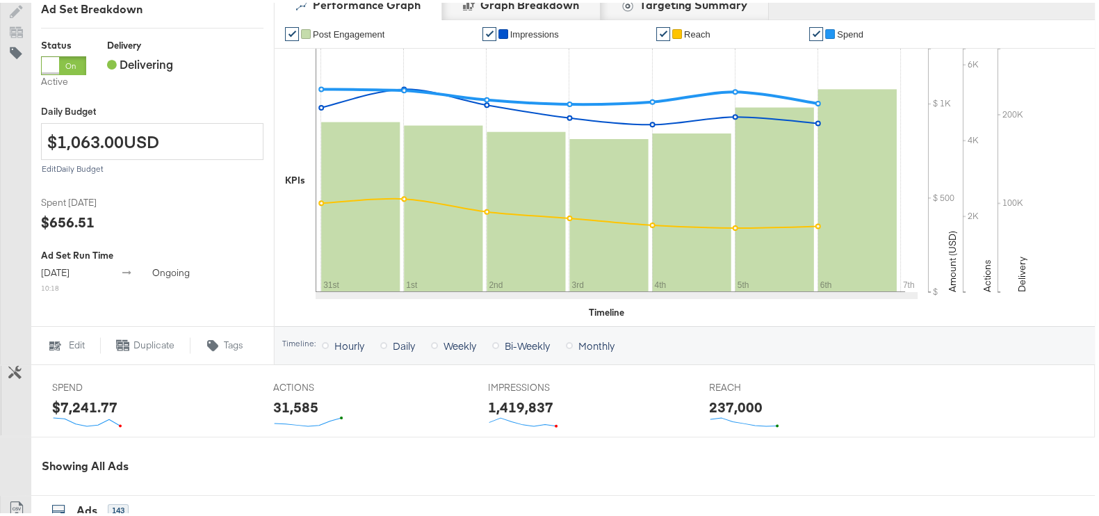
scroll to position [9, 0]
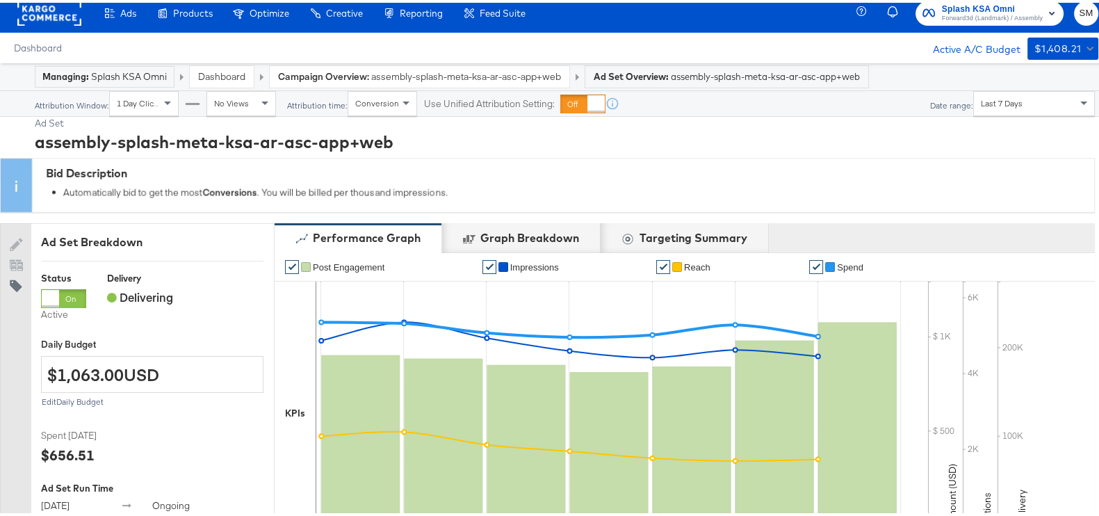
click at [952, 11] on span "Forward3d (Landmark) / Assembly" at bounding box center [992, 15] width 101 height 11
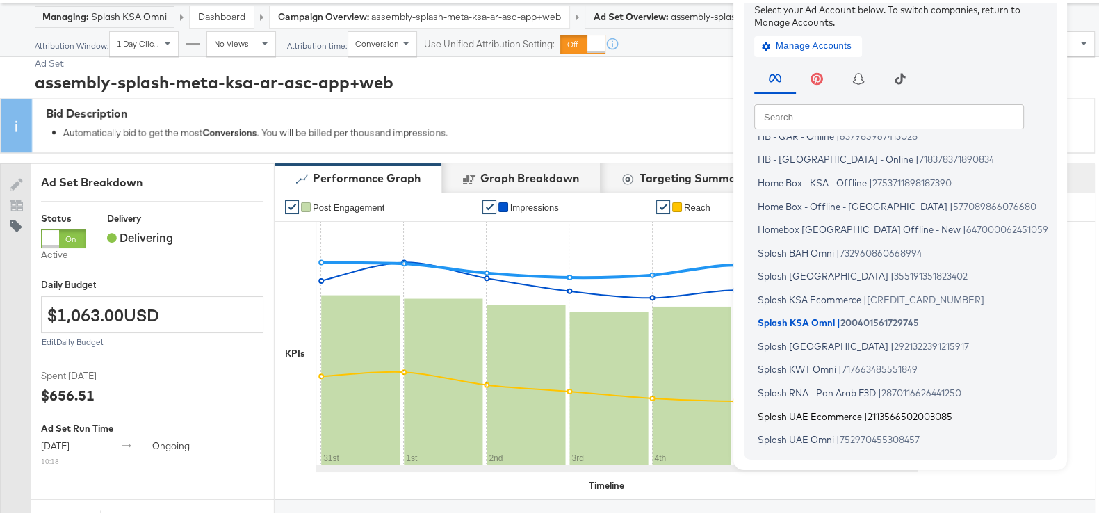
scroll to position [96, 0]
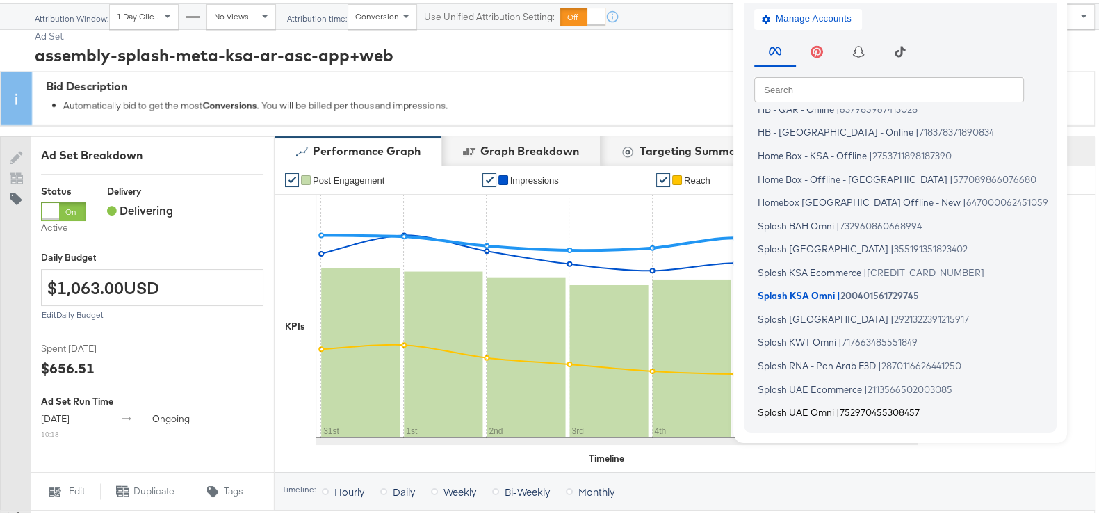
click at [804, 405] on span "Splash UAE Omni" at bounding box center [796, 409] width 76 height 11
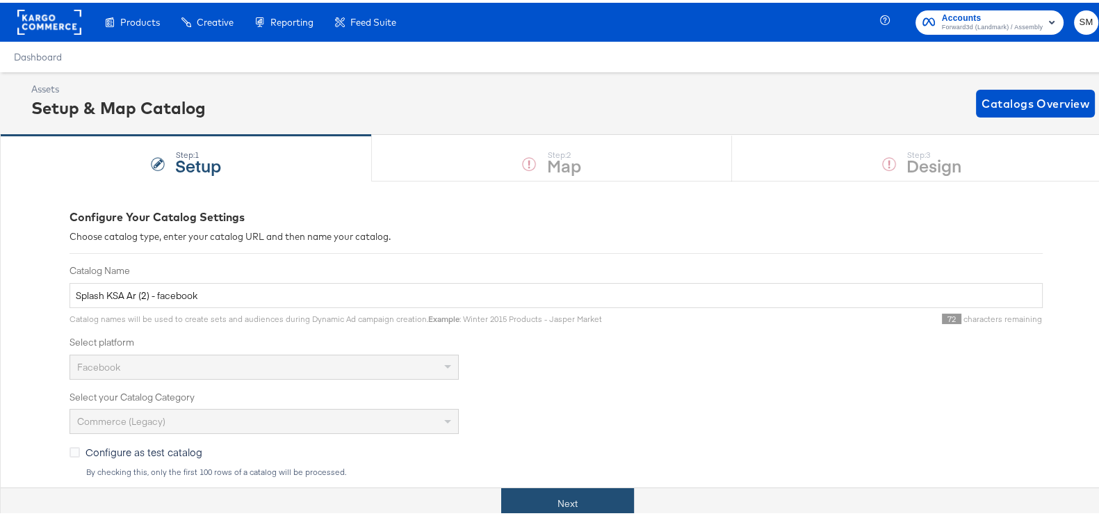
click at [591, 500] on button "Next" at bounding box center [567, 500] width 133 height 31
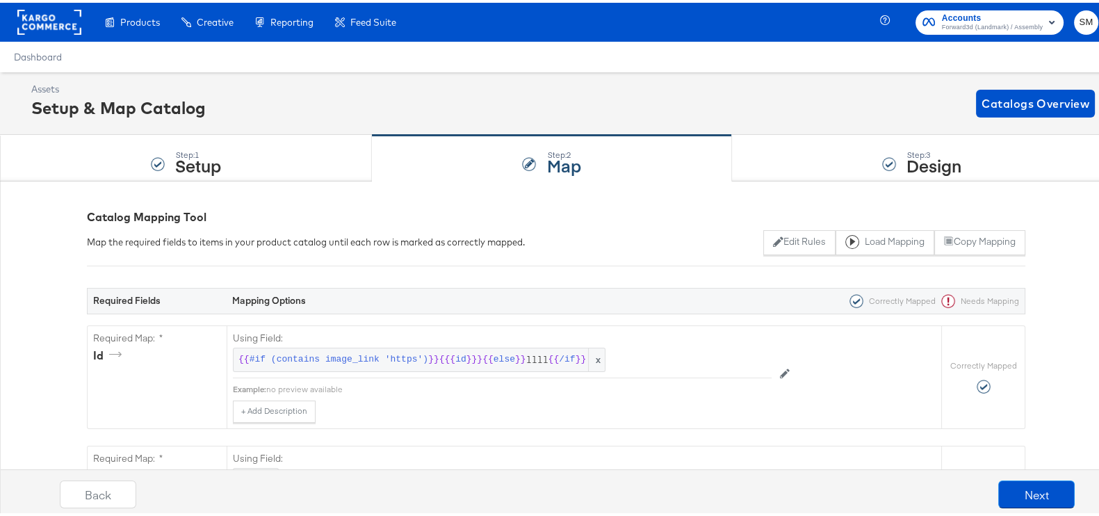
click at [957, 162] on div "Step: 3 Design" at bounding box center [922, 156] width 380 height 46
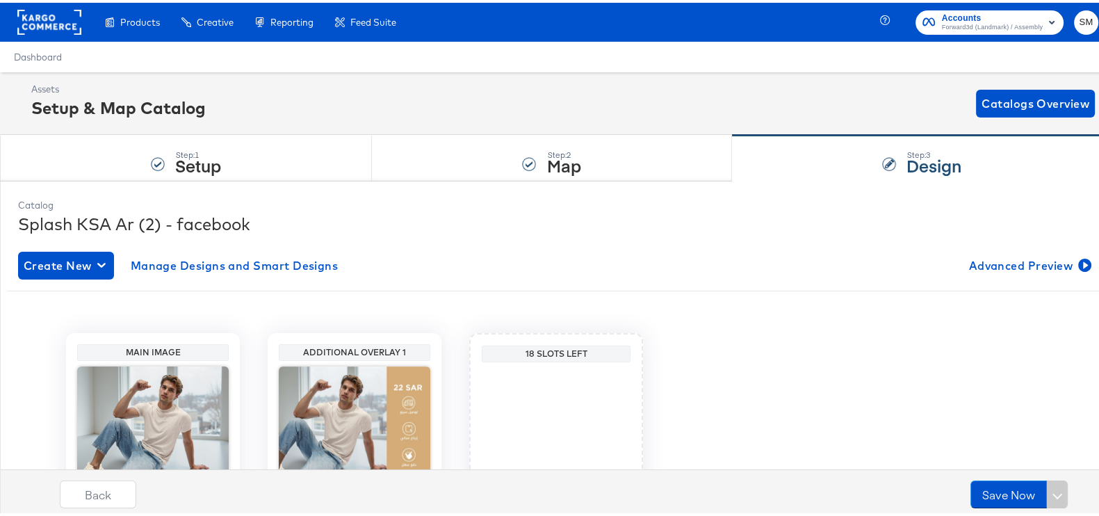
scroll to position [147, 0]
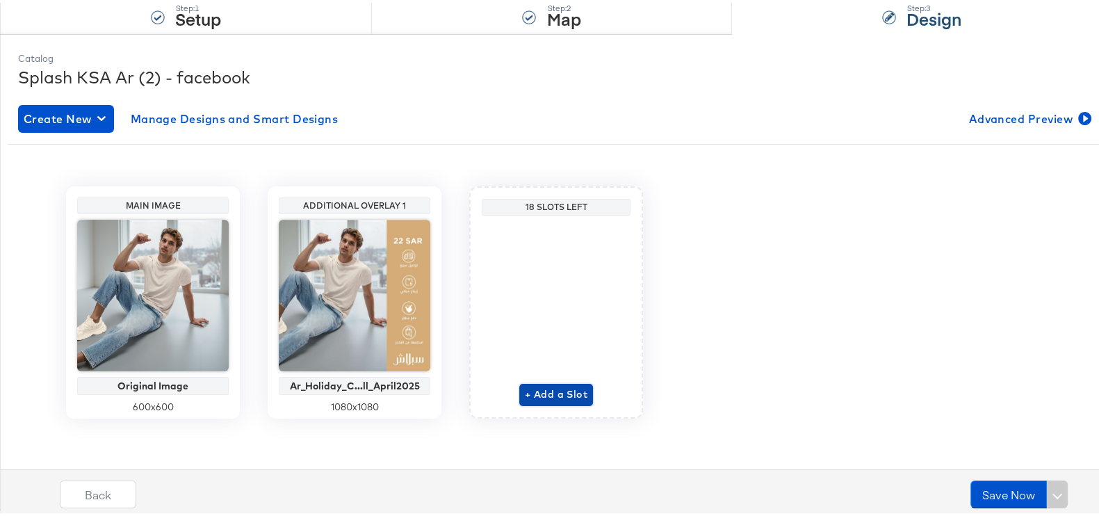
click at [546, 391] on span "+ Add a Slot" at bounding box center [556, 391] width 63 height 17
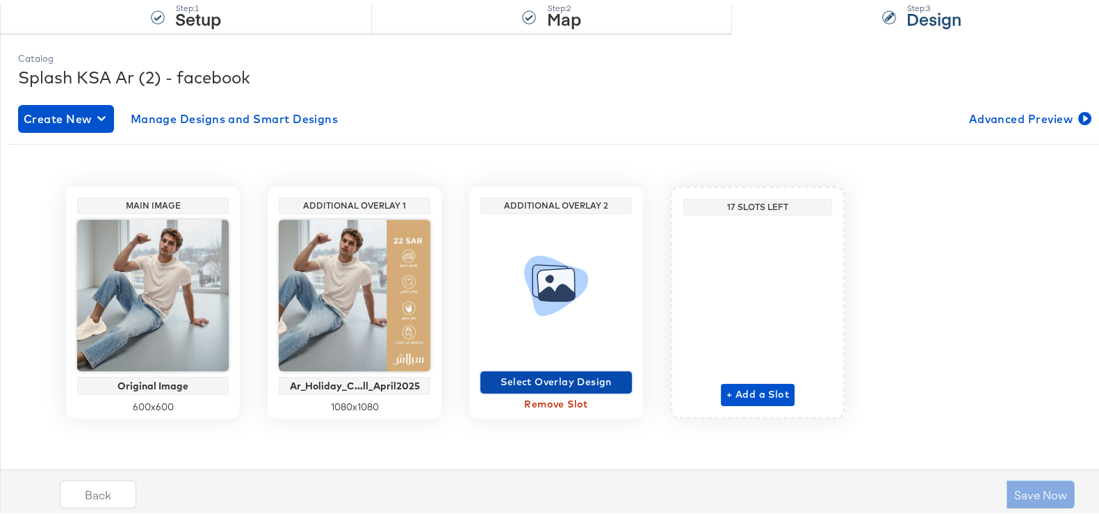
click at [581, 371] on span "Select Overlay Design" at bounding box center [556, 379] width 140 height 17
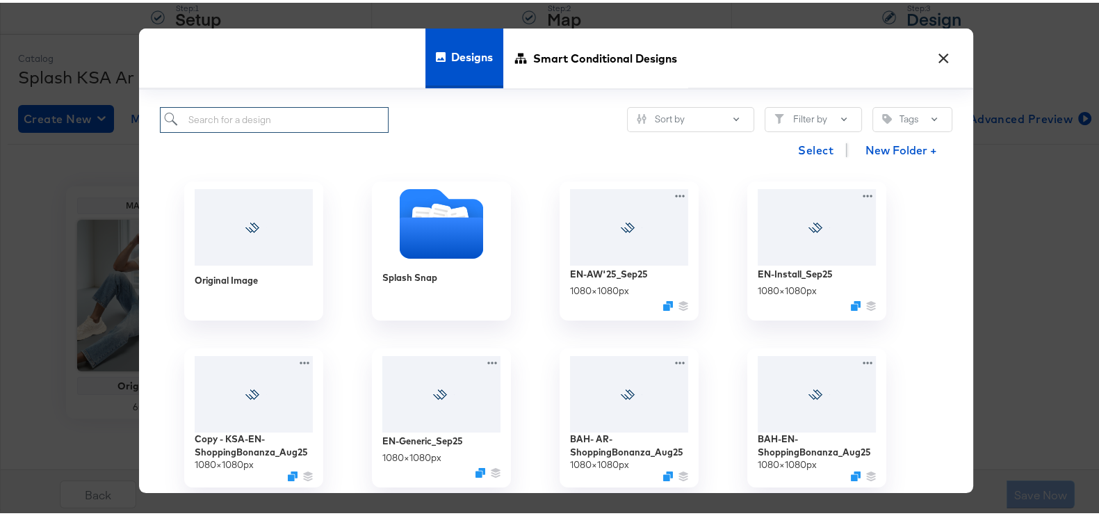
click at [261, 123] on input "search" at bounding box center [274, 117] width 229 height 26
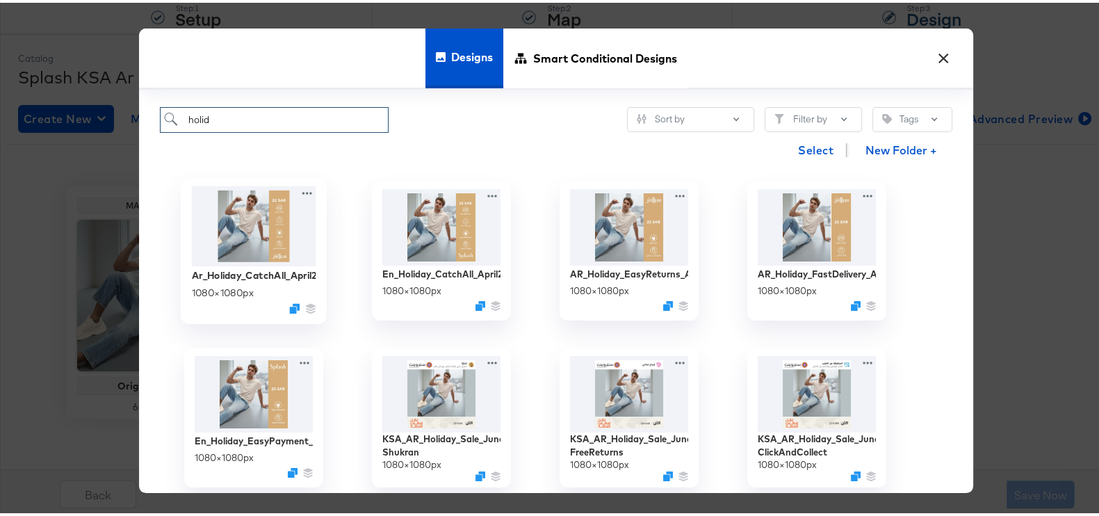
type input "holid"
click at [260, 229] on img at bounding box center [254, 224] width 124 height 80
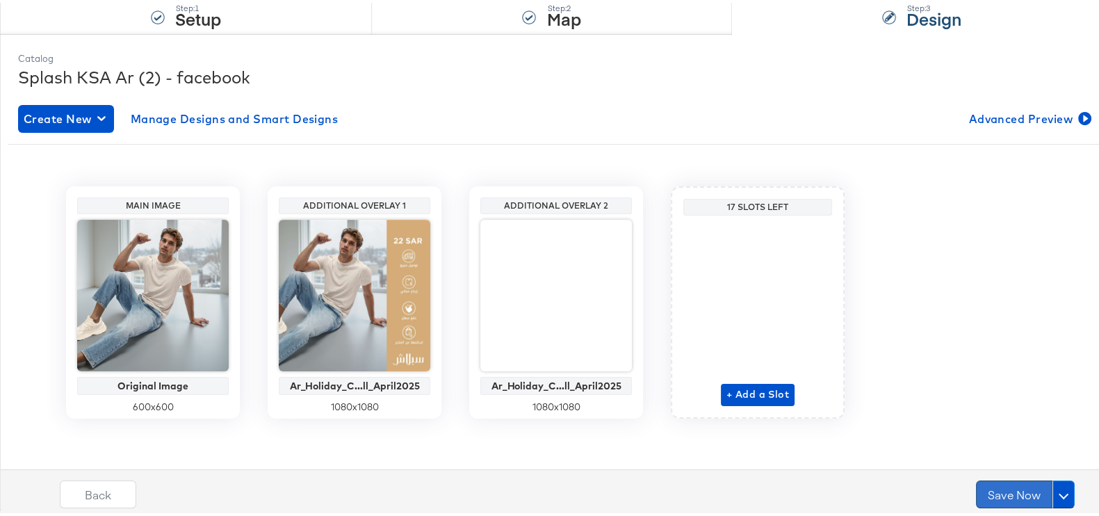
click at [985, 485] on button "Save Now" at bounding box center [1014, 492] width 76 height 28
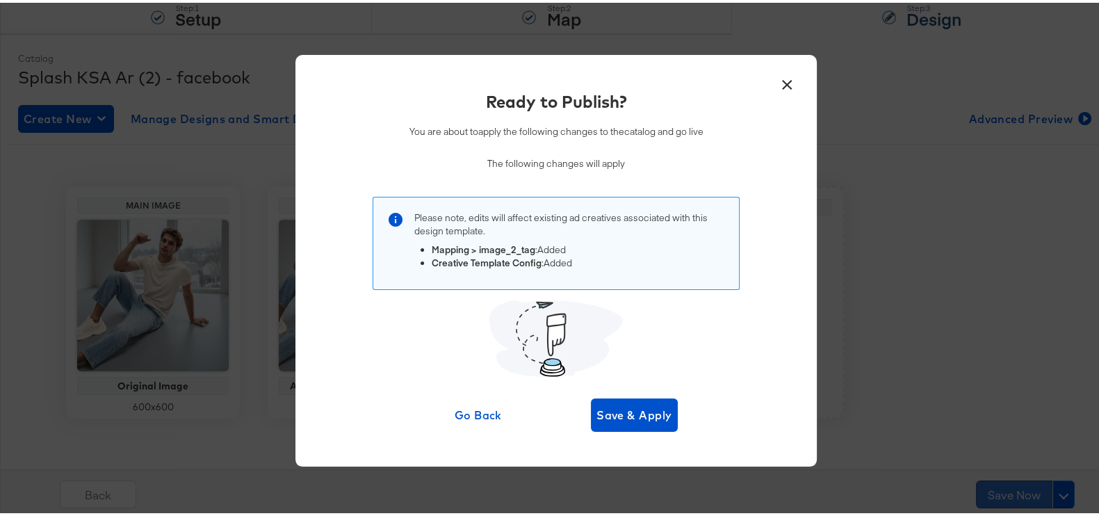
scroll to position [0, 0]
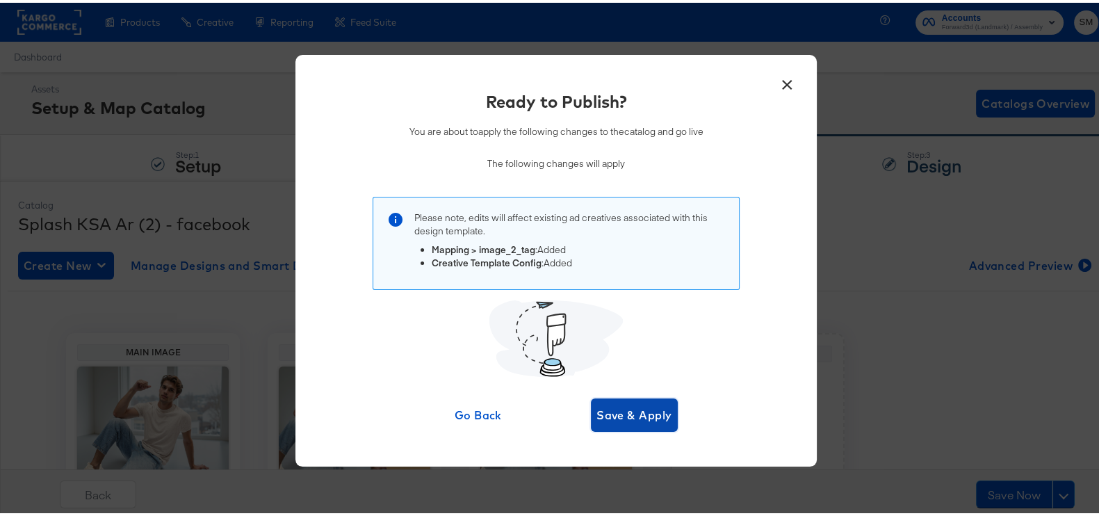
click at [616, 414] on span "Save & Apply" at bounding box center [634, 412] width 76 height 19
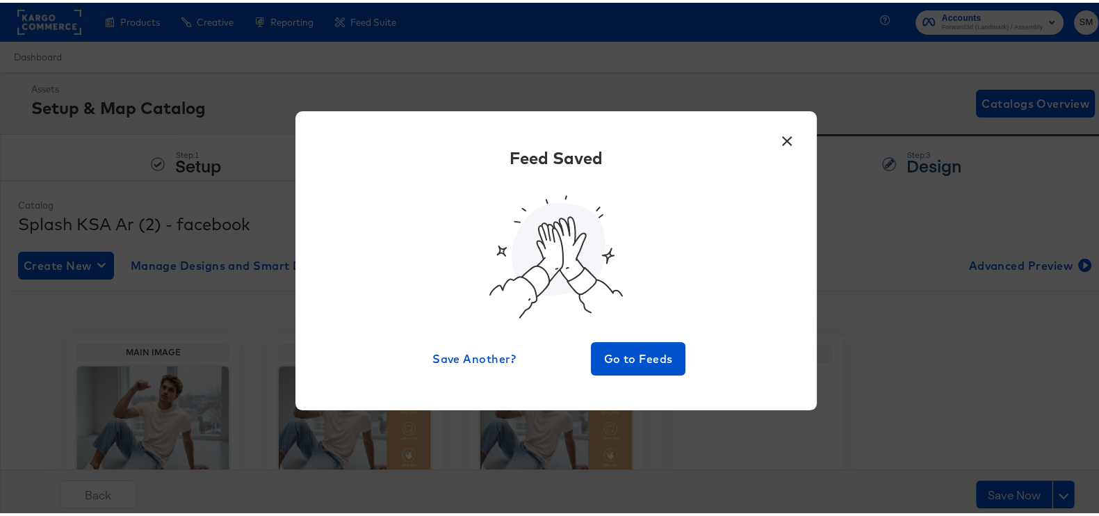
click at [775, 130] on button "×" at bounding box center [786, 134] width 25 height 25
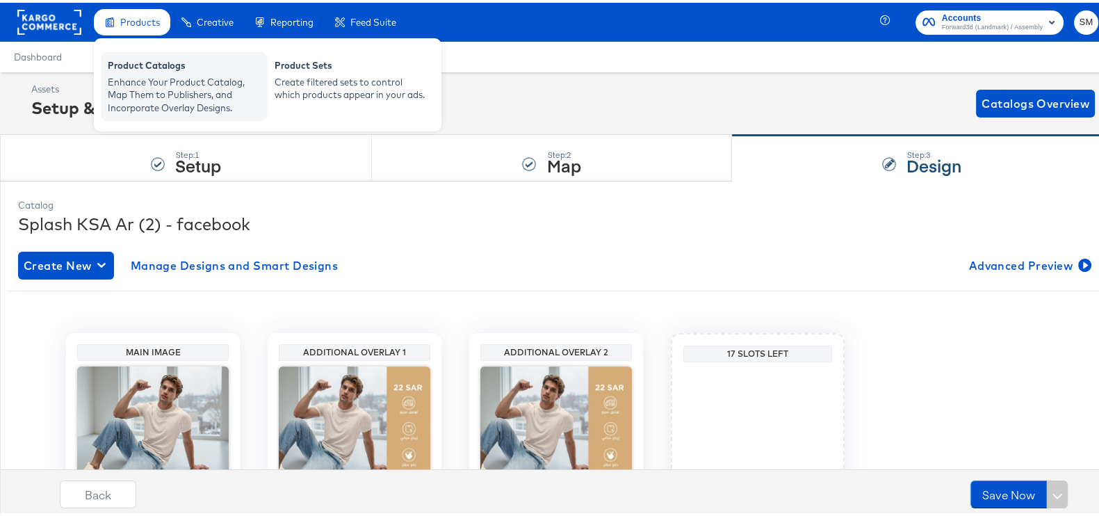
click at [168, 77] on div "Enhance Your Product Catalog, Map Them to Publishers, and Incorporate Overlay D…" at bounding box center [184, 92] width 153 height 39
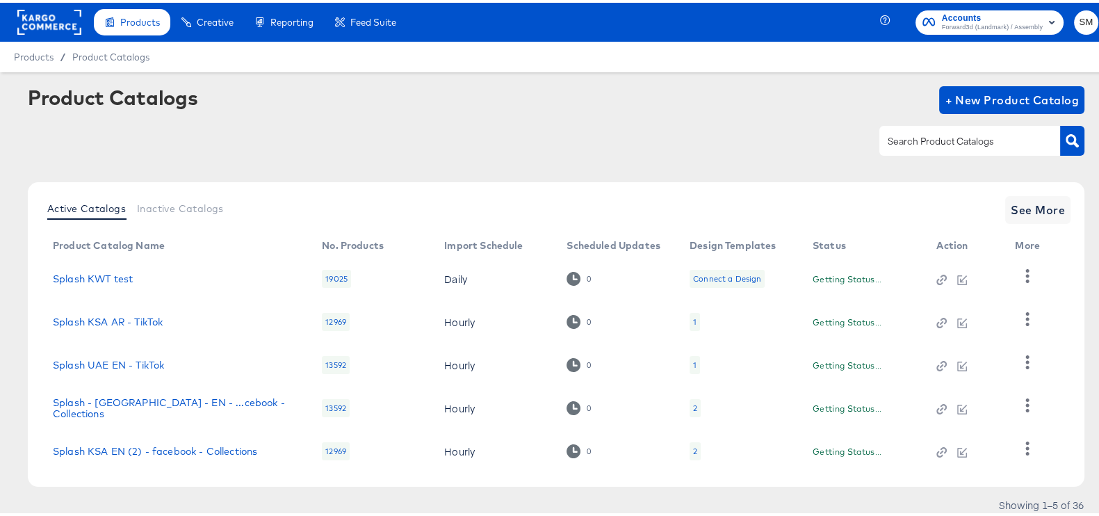
click at [936, 140] on input "text" at bounding box center [959, 139] width 148 height 16
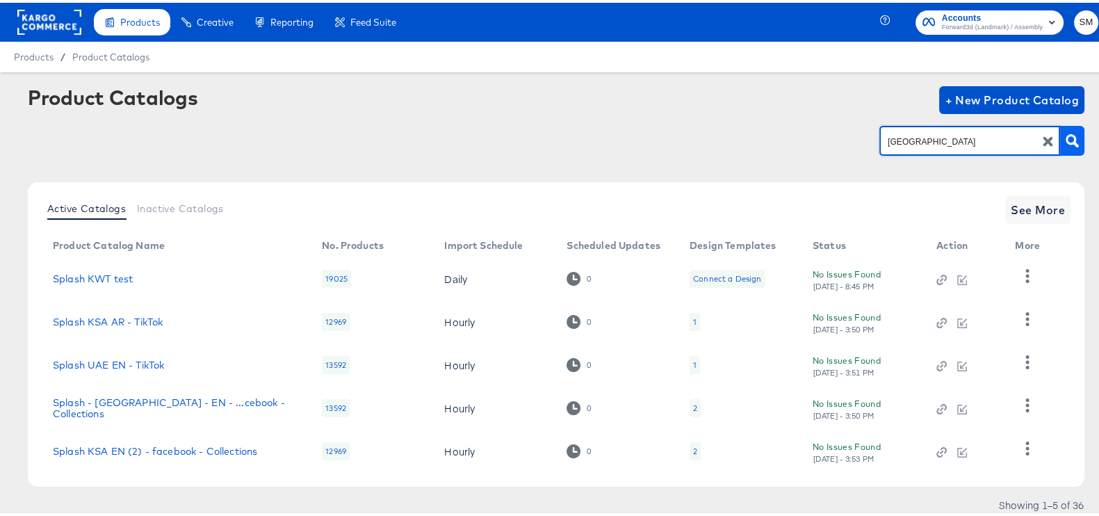
type input "uae"
click at [1068, 130] on button "button" at bounding box center [1072, 138] width 24 height 30
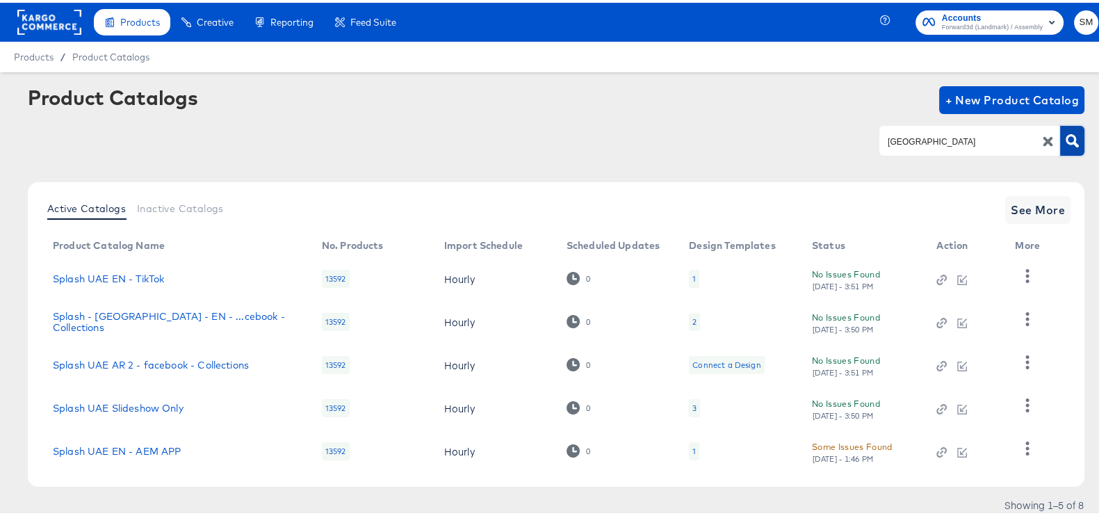
scroll to position [45, 0]
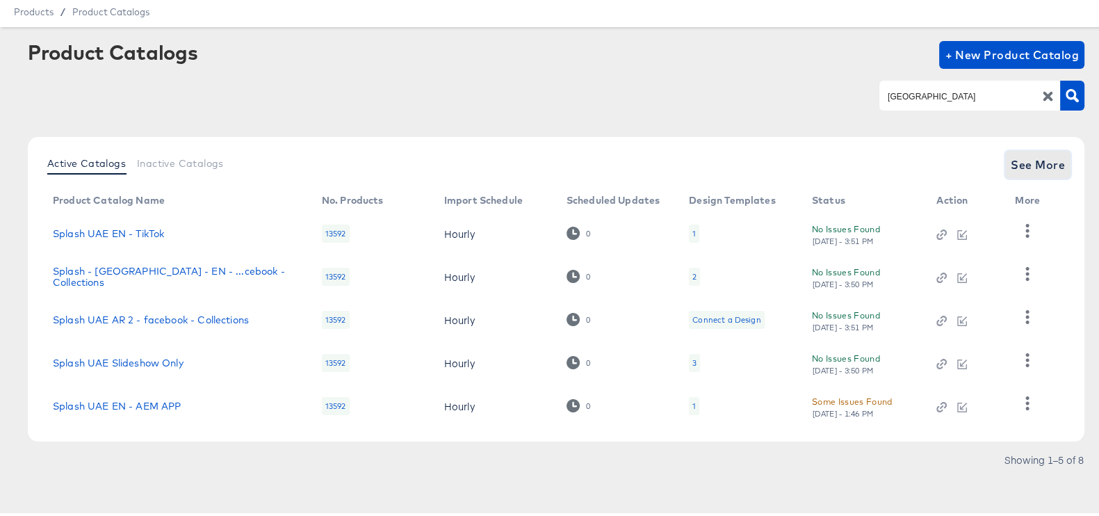
click at [1036, 159] on span "See More" at bounding box center [1038, 161] width 54 height 19
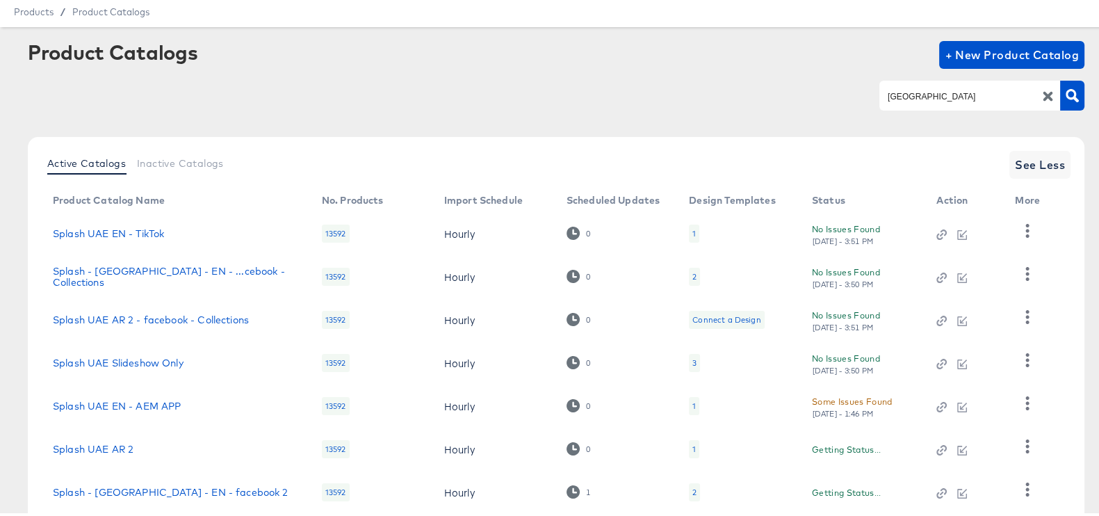
scroll to position [175, 0]
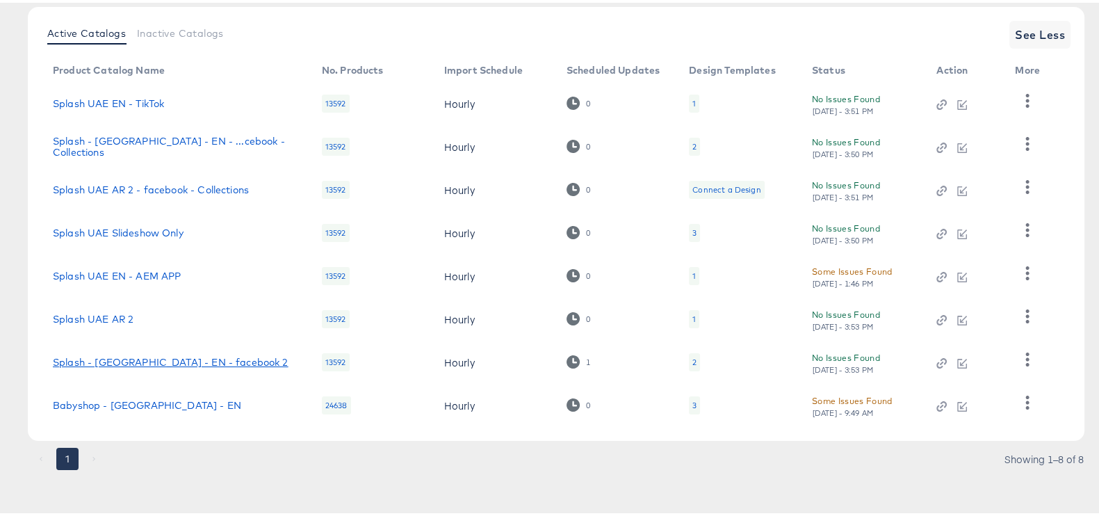
click at [137, 356] on link "Splash - UAE - EN - facebook 2" at bounding box center [171, 359] width 236 height 11
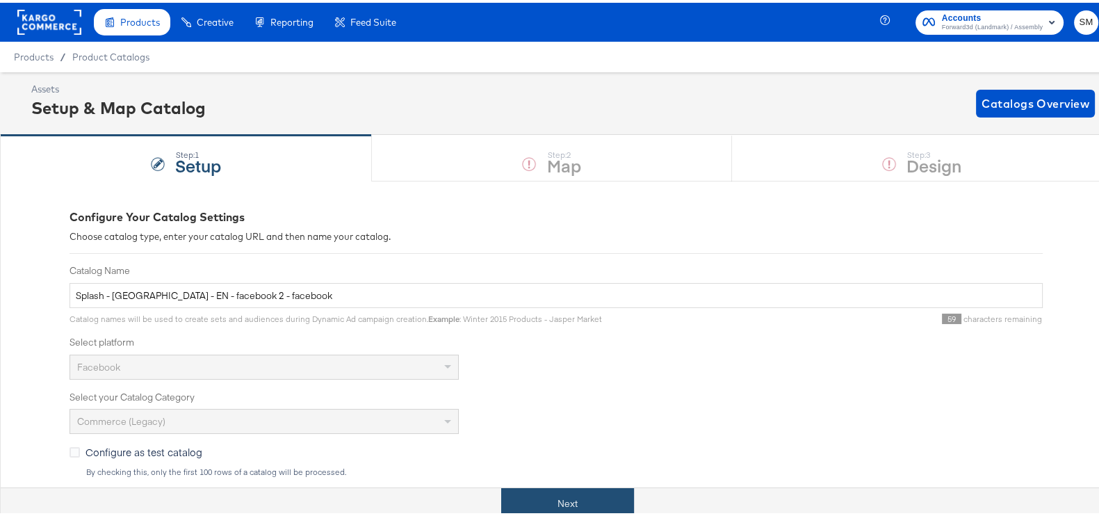
click at [553, 502] on button "Next" at bounding box center [567, 500] width 133 height 31
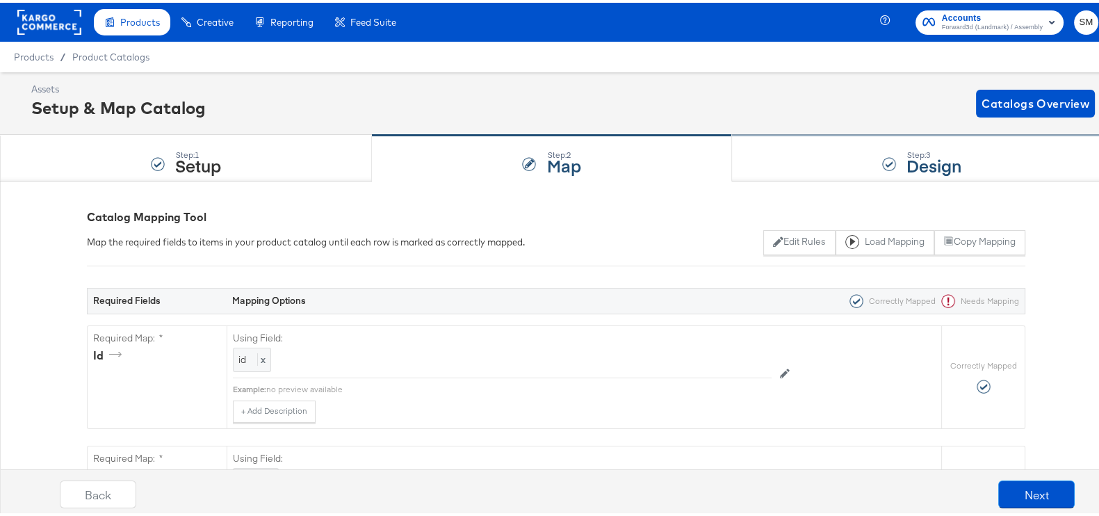
click at [907, 153] on strong "Design" at bounding box center [934, 162] width 55 height 23
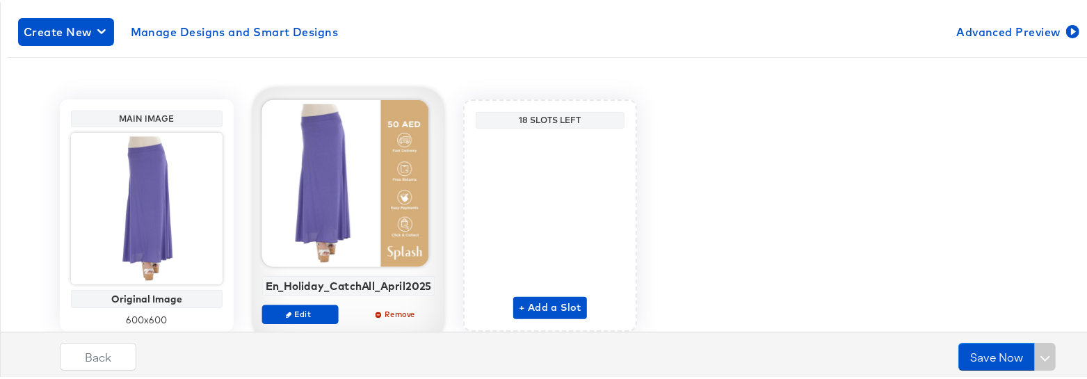
scroll to position [284, 0]
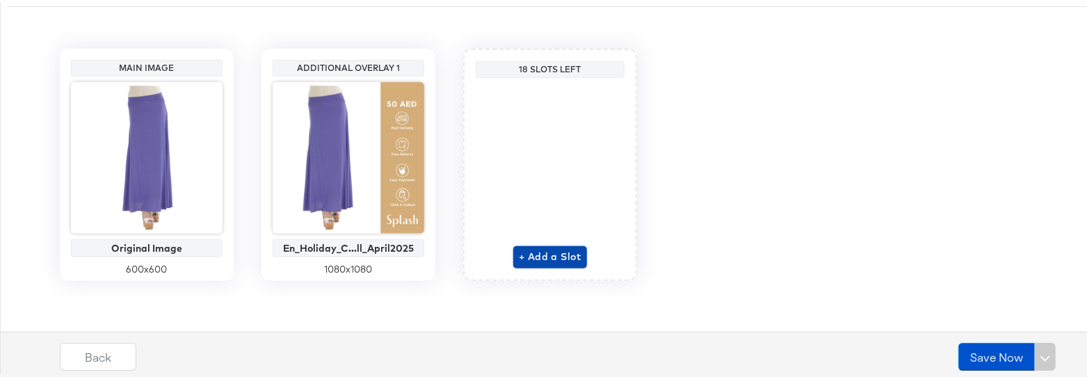
click at [523, 259] on span "+ Add a Slot" at bounding box center [550, 254] width 63 height 17
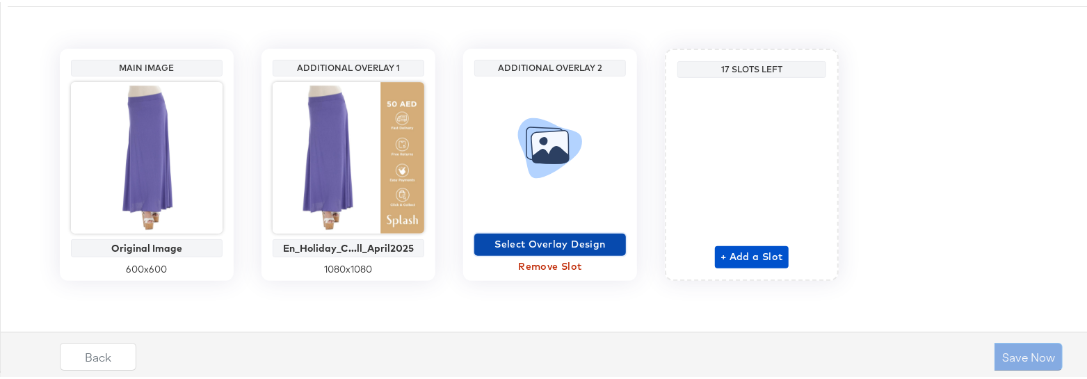
click at [523, 245] on span "Select Overlay Design" at bounding box center [550, 242] width 140 height 17
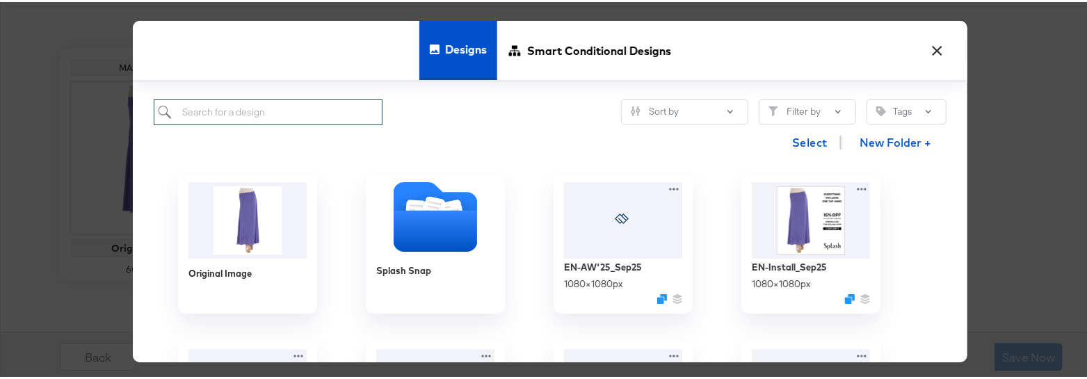
click at [305, 115] on input "search" at bounding box center [268, 110] width 229 height 26
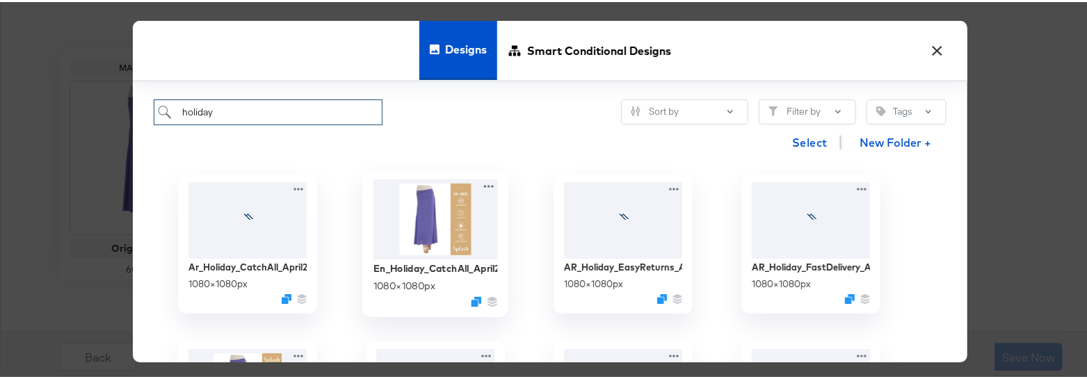
type input "holiday"
click at [403, 241] on img at bounding box center [435, 217] width 124 height 80
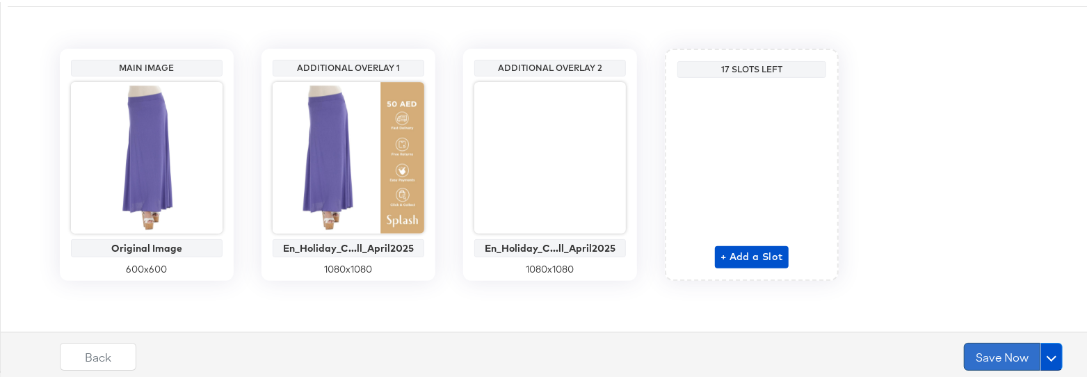
click at [998, 359] on button "Save Now" at bounding box center [1002, 355] width 76 height 28
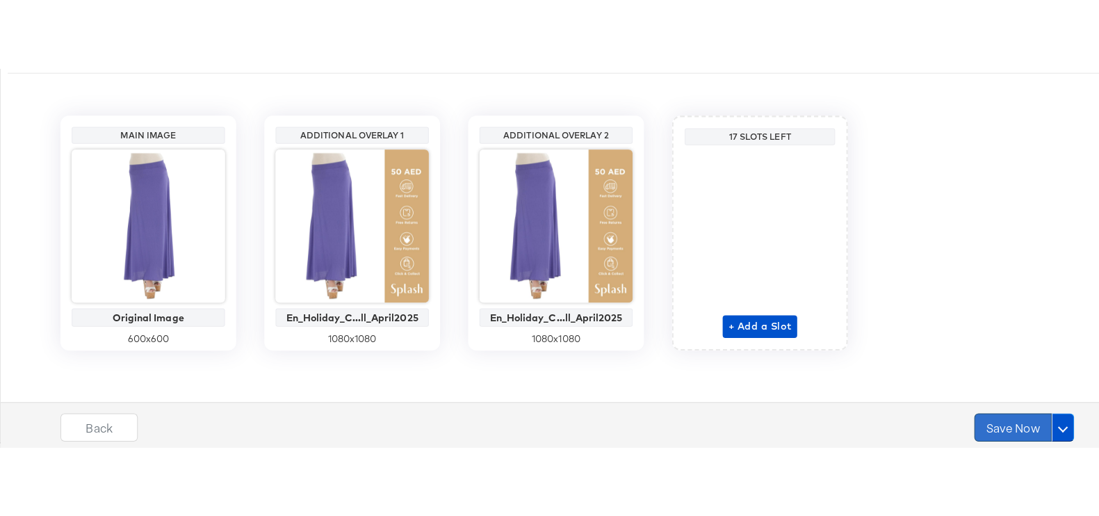
scroll to position [0, 0]
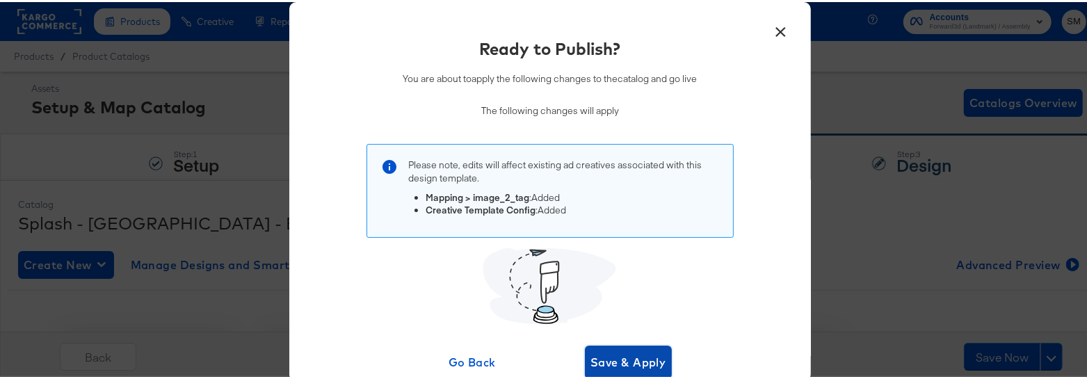
click at [591, 359] on span "Save & Apply" at bounding box center [628, 359] width 76 height 19
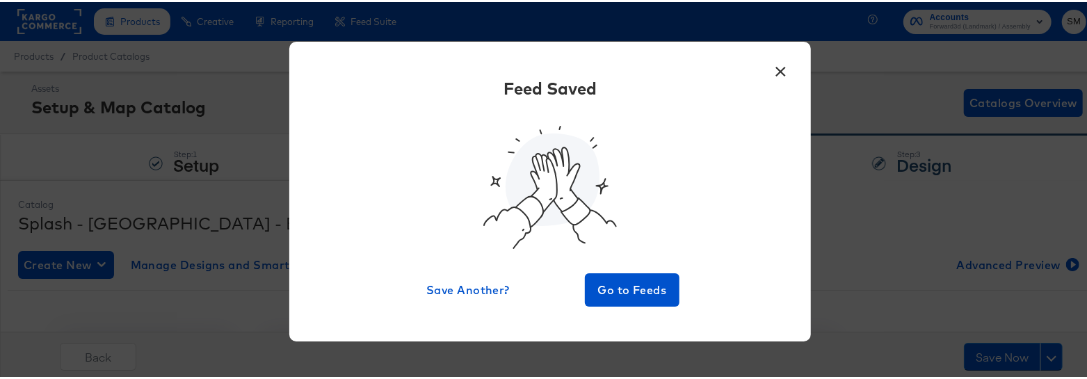
click at [775, 64] on button "×" at bounding box center [780, 66] width 25 height 25
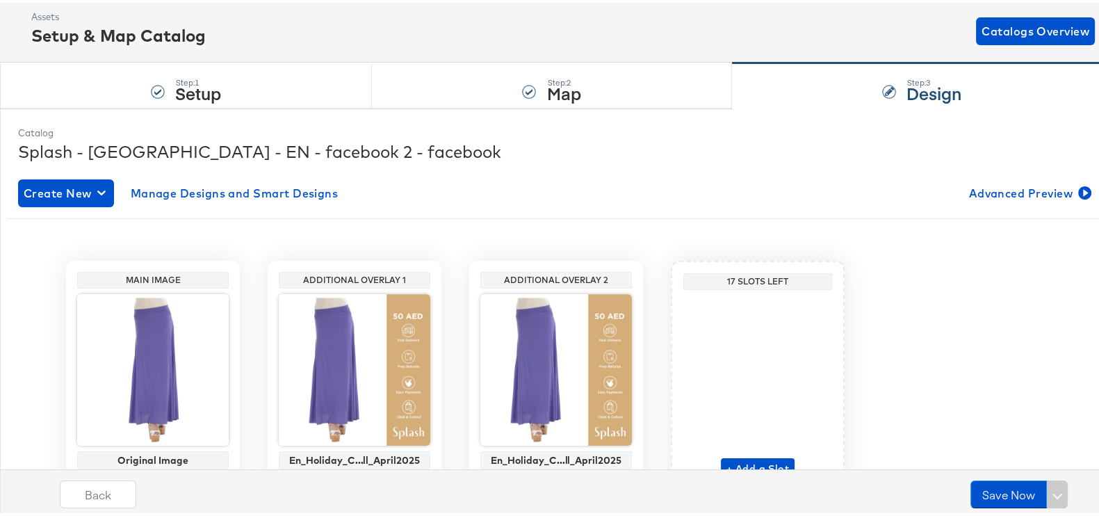
scroll to position [147, 0]
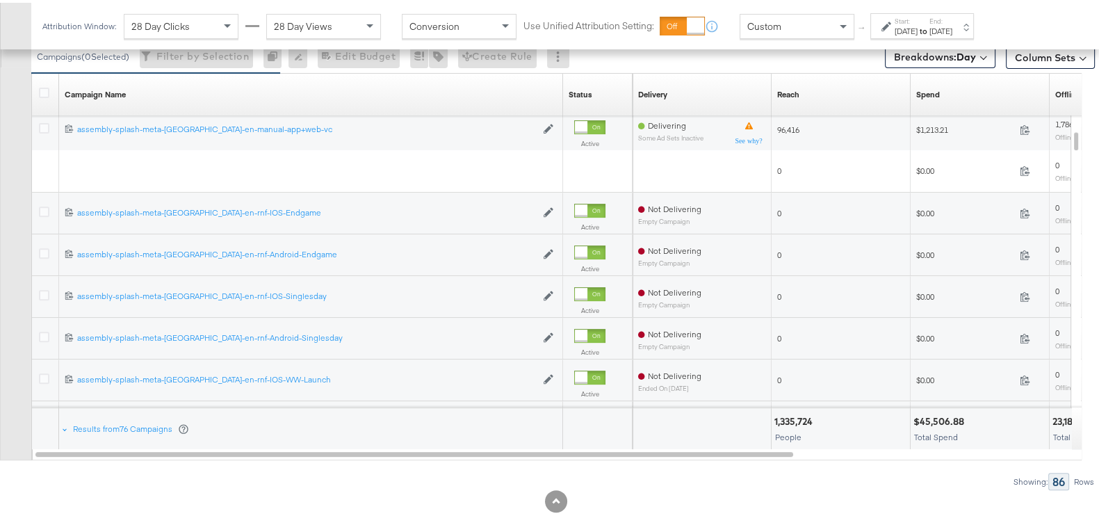
scroll to position [705, 0]
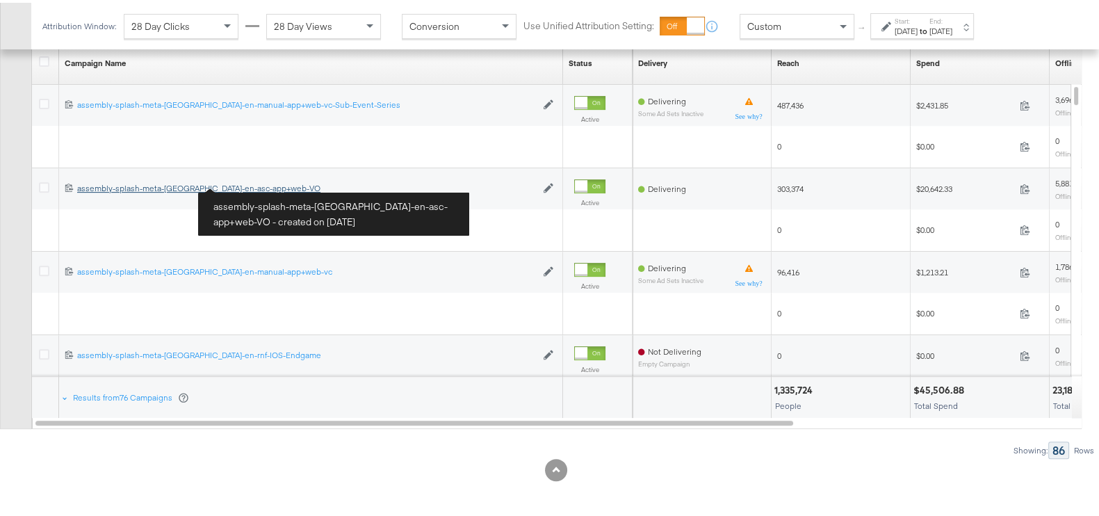
click at [246, 184] on div "assembly-splash-meta-uae-en-asc-app+web-VO assembly-splash-meta-uae-en-asc-app+…" at bounding box center [306, 185] width 459 height 11
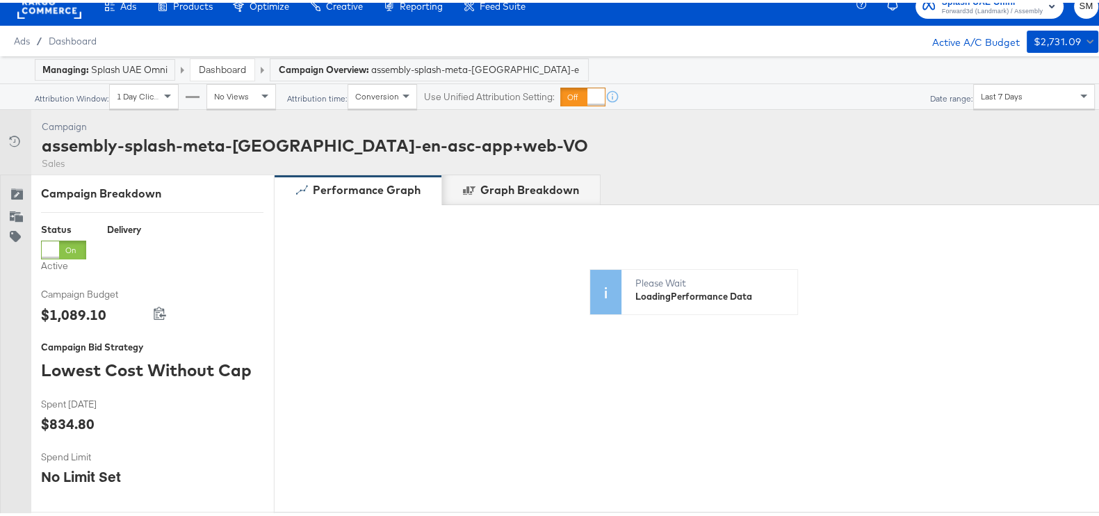
scroll to position [534, 0]
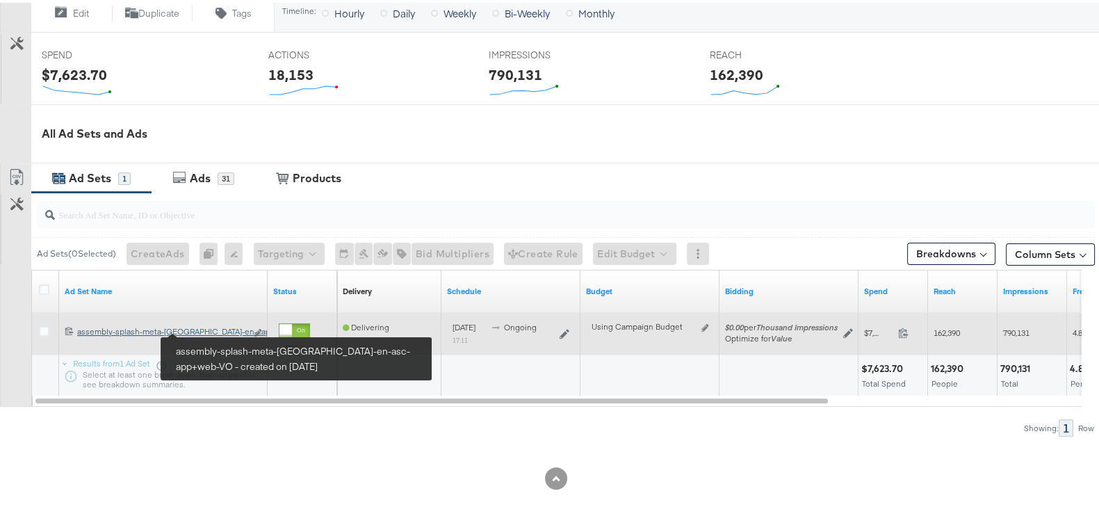
click at [213, 325] on div "assembly-splash-meta-uae-en-asc-app+web-VO assembly-splash-meta-uae-en-...app+w…" at bounding box center [161, 328] width 169 height 11
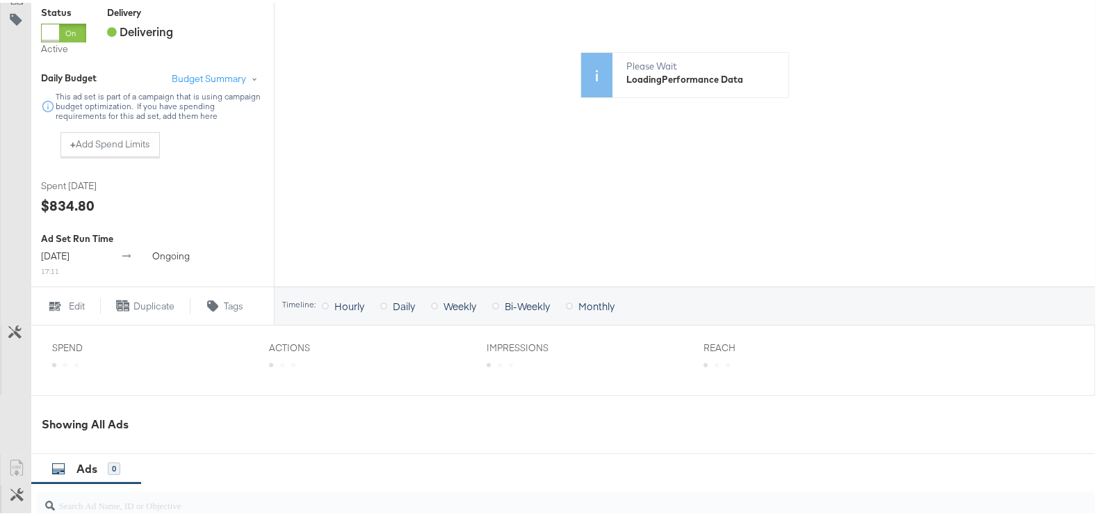
scroll to position [608, 0]
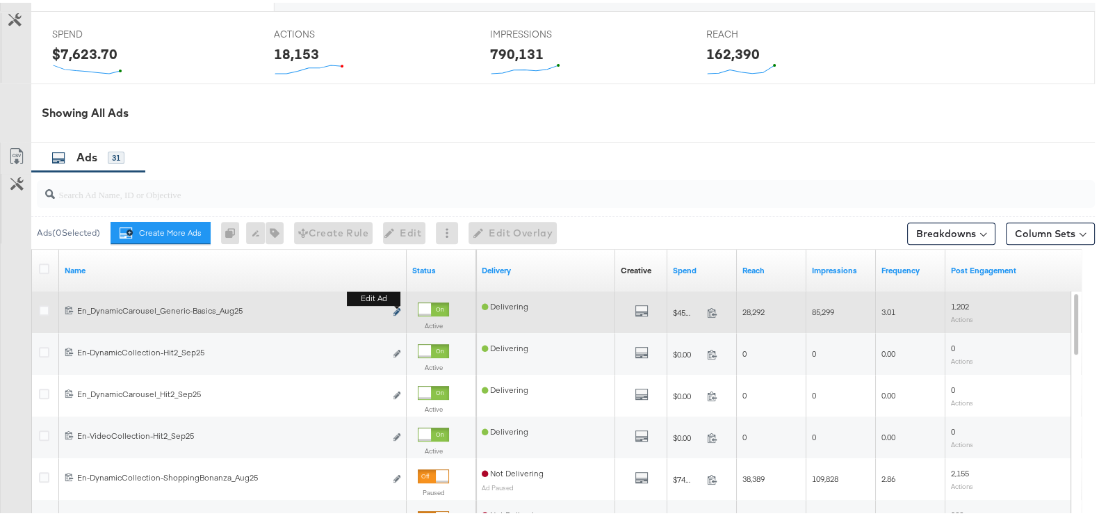
click at [393, 307] on button "Edit ad" at bounding box center [397, 309] width 8 height 15
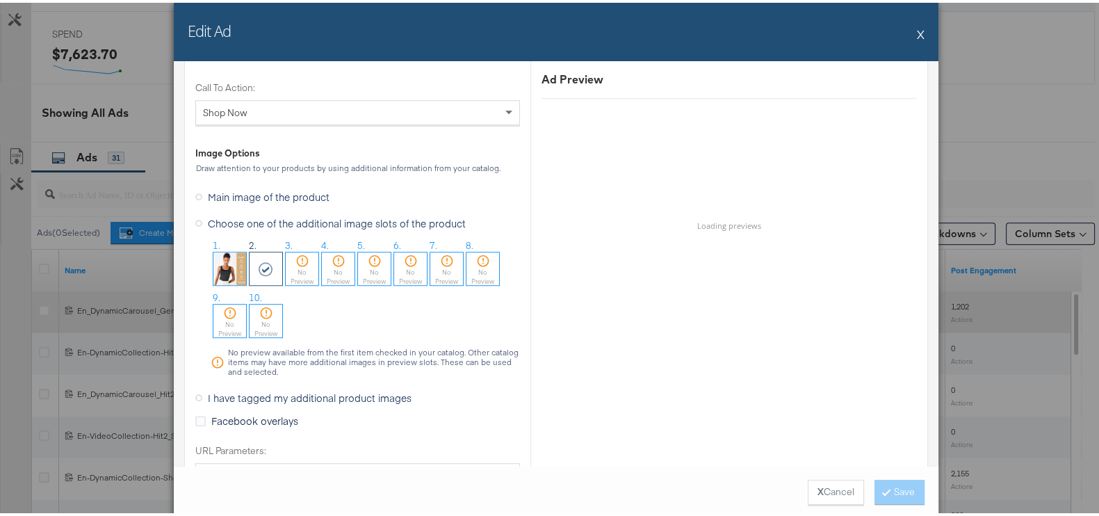
scroll to position [1370, 0]
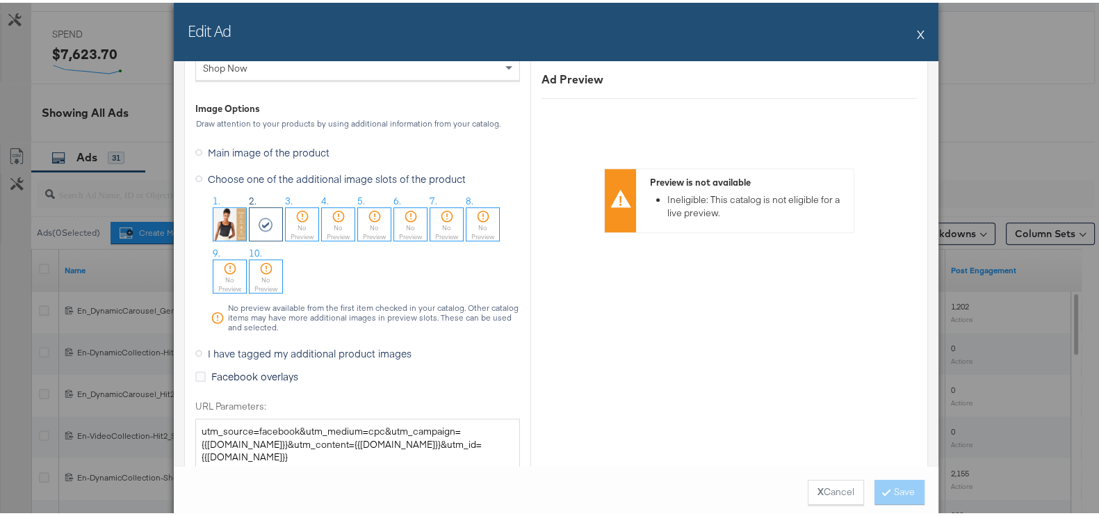
click at [222, 217] on img at bounding box center [229, 221] width 33 height 33
click at [909, 488] on button "Save" at bounding box center [900, 489] width 50 height 25
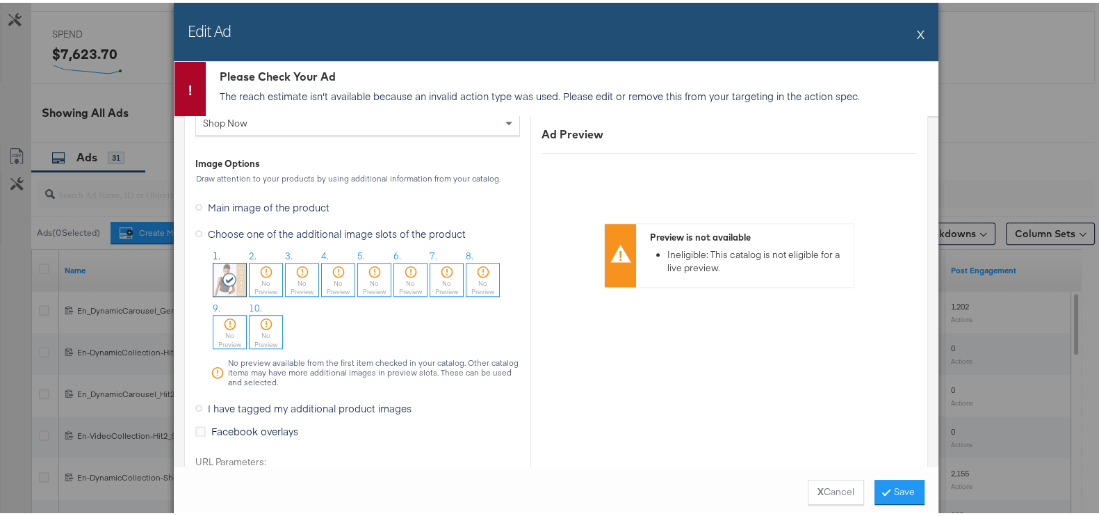
click at [917, 33] on button "X" at bounding box center [921, 31] width 8 height 28
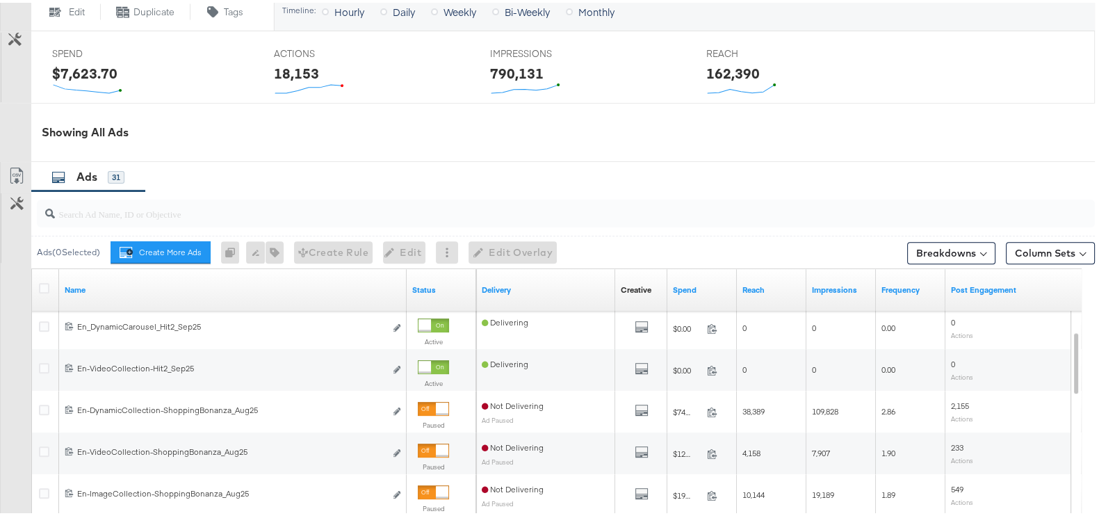
scroll to position [694, 0]
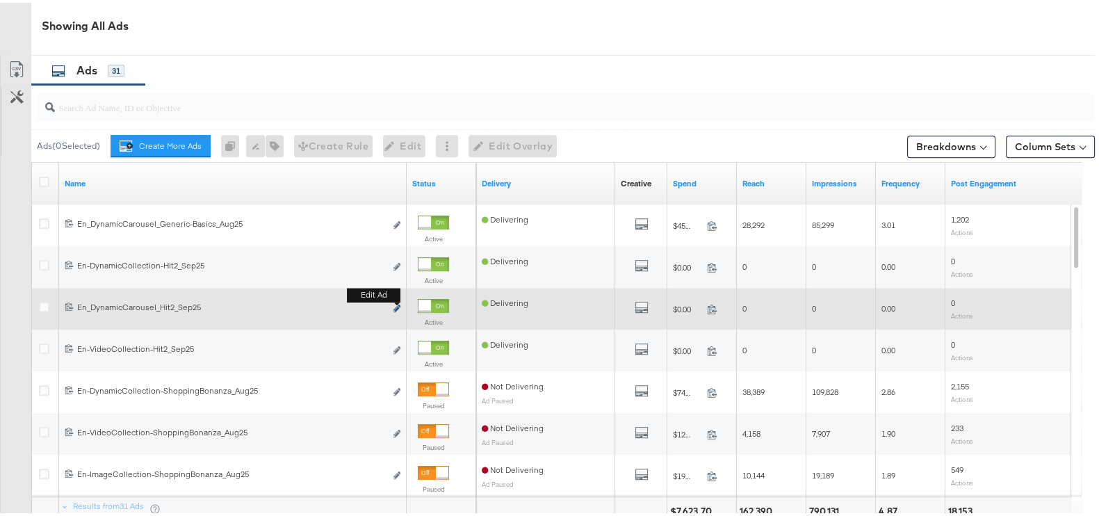
click at [398, 300] on button "Edit ad" at bounding box center [397, 306] width 8 height 15
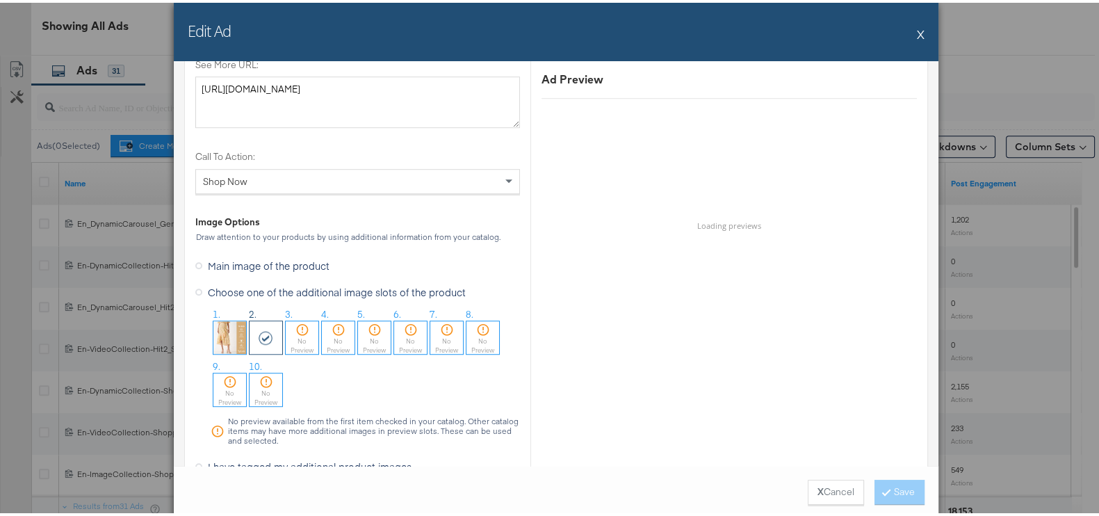
scroll to position [1370, 0]
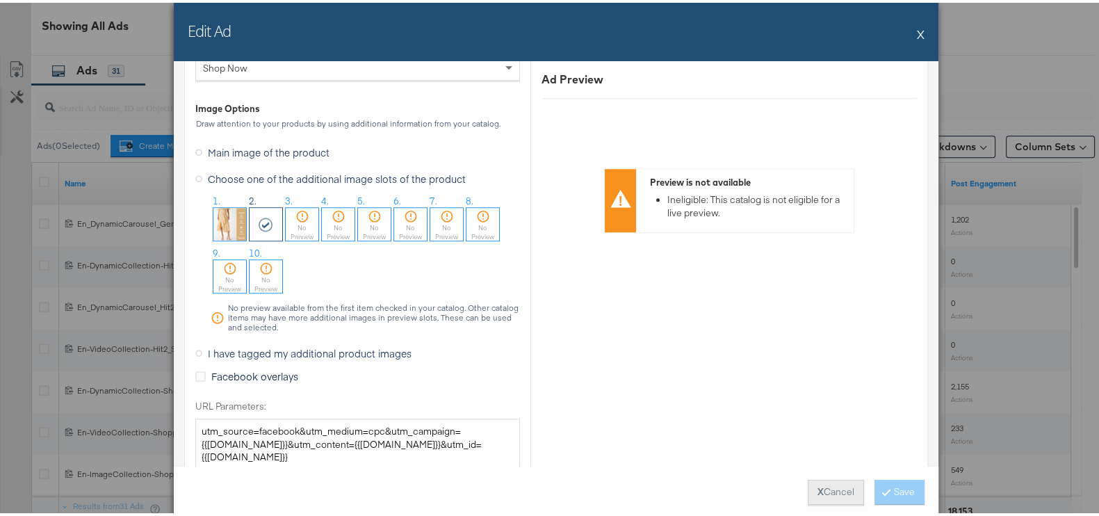
click at [832, 481] on button "X Cancel" at bounding box center [836, 489] width 56 height 25
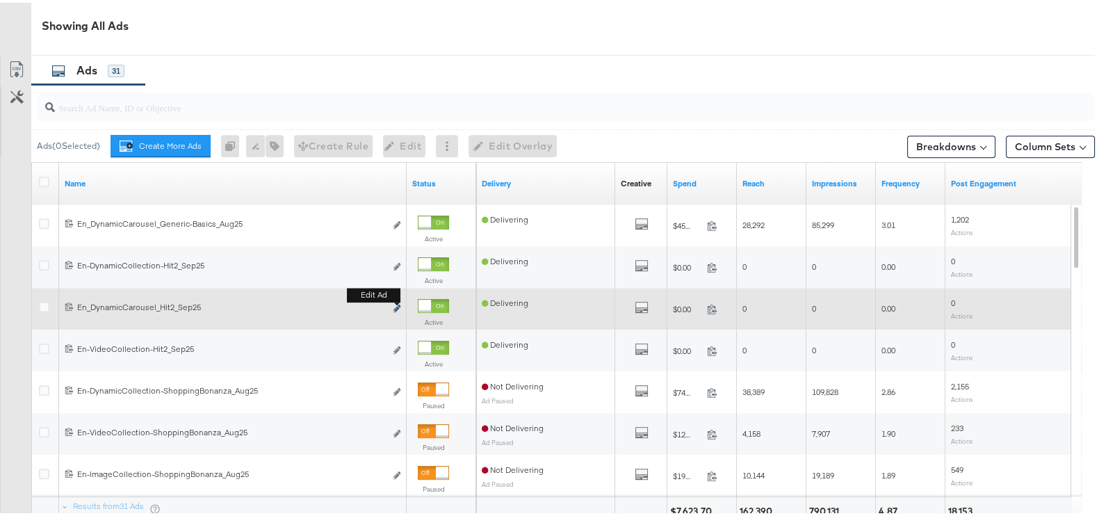
click at [393, 302] on icon "link" at bounding box center [396, 306] width 7 height 8
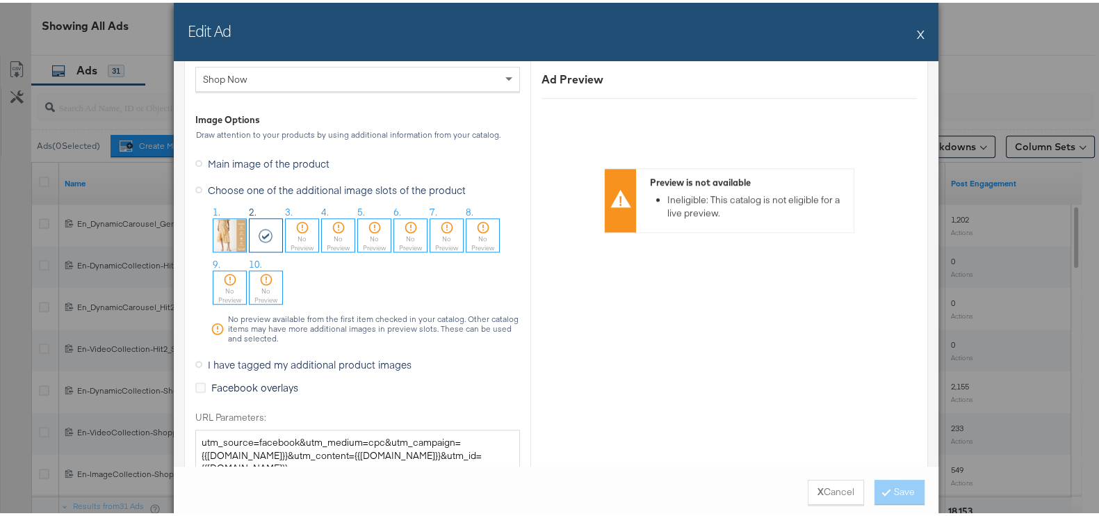
scroll to position [1390, 0]
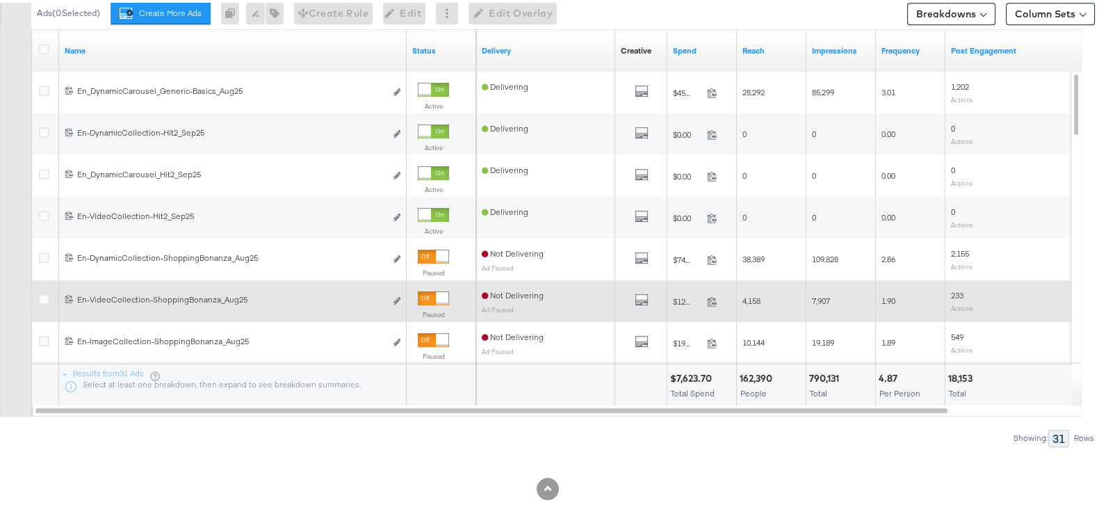
scroll to position [838, 0]
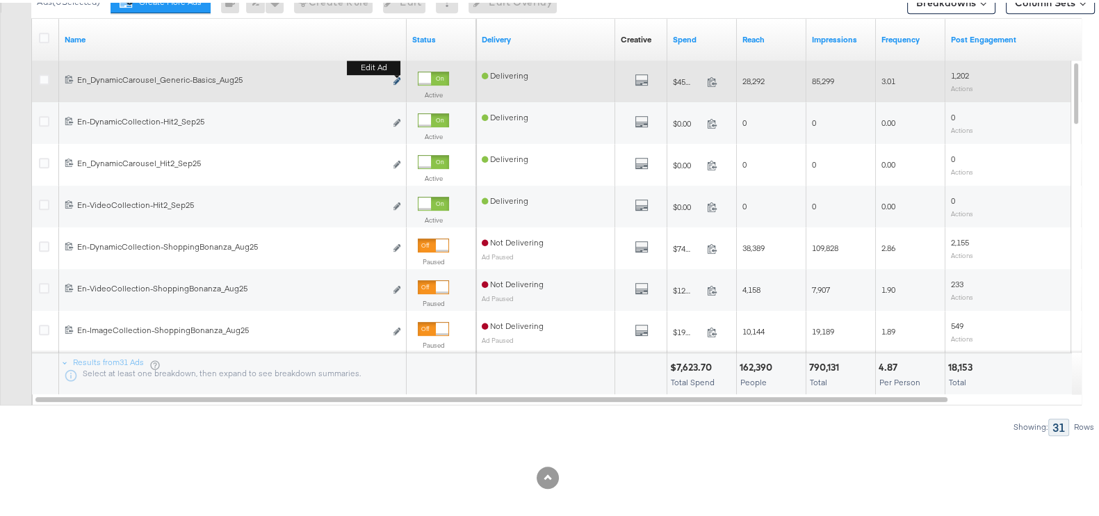
click at [400, 72] on button "Edit ad" at bounding box center [397, 79] width 8 height 15
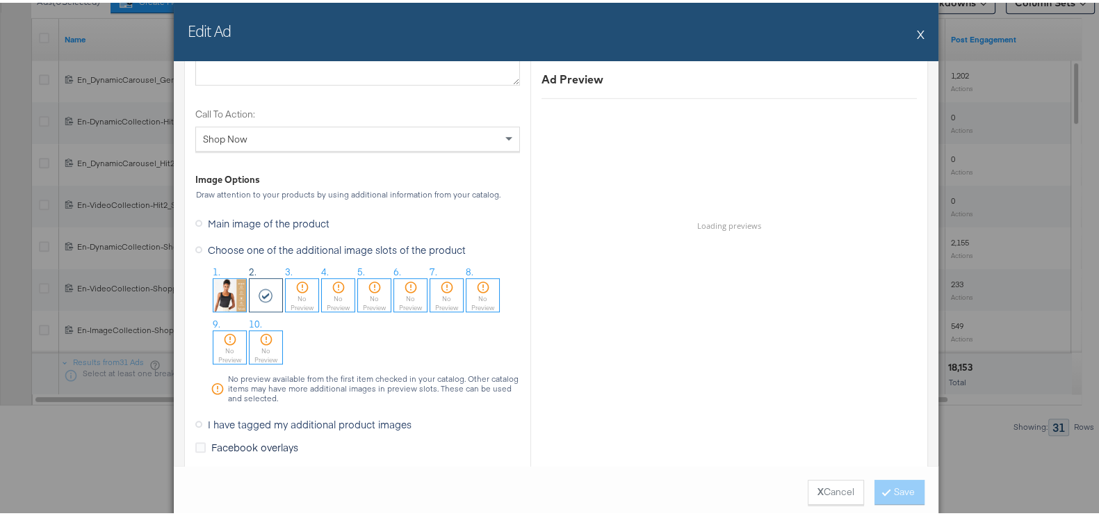
scroll to position [1303, 0]
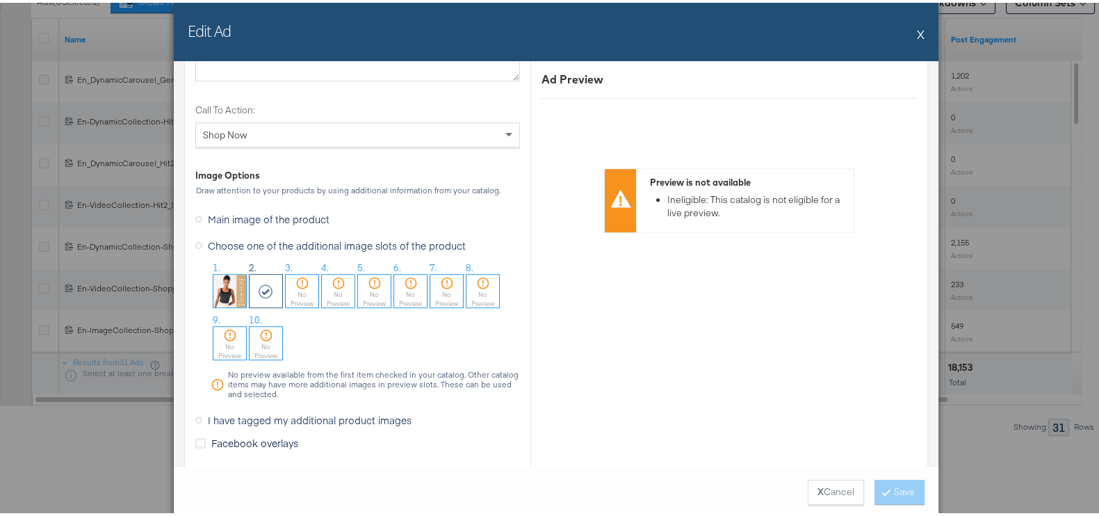
click at [917, 26] on button "X" at bounding box center [921, 31] width 8 height 28
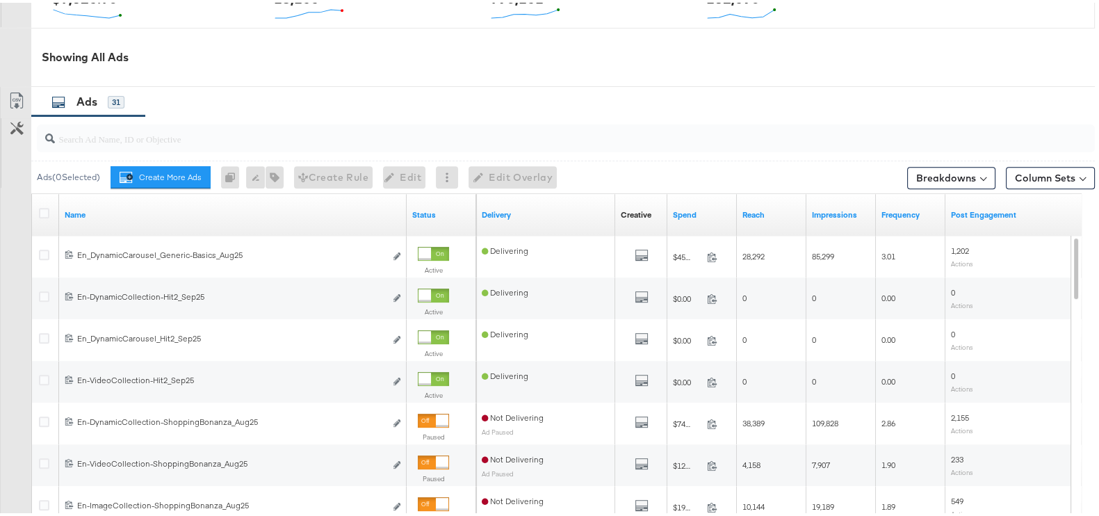
scroll to position [317, 0]
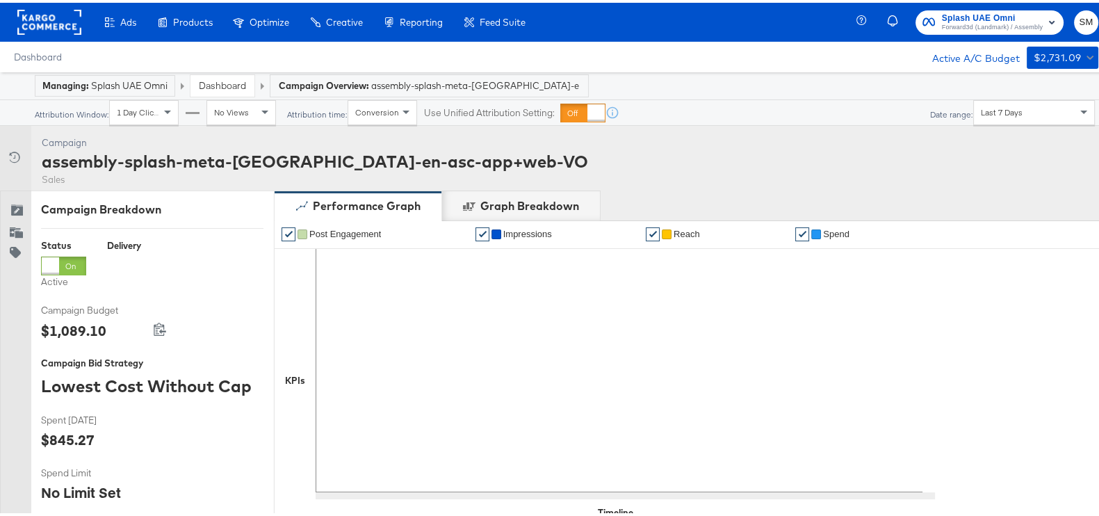
scroll to position [347, 0]
